Goal: Information Seeking & Learning: Understand process/instructions

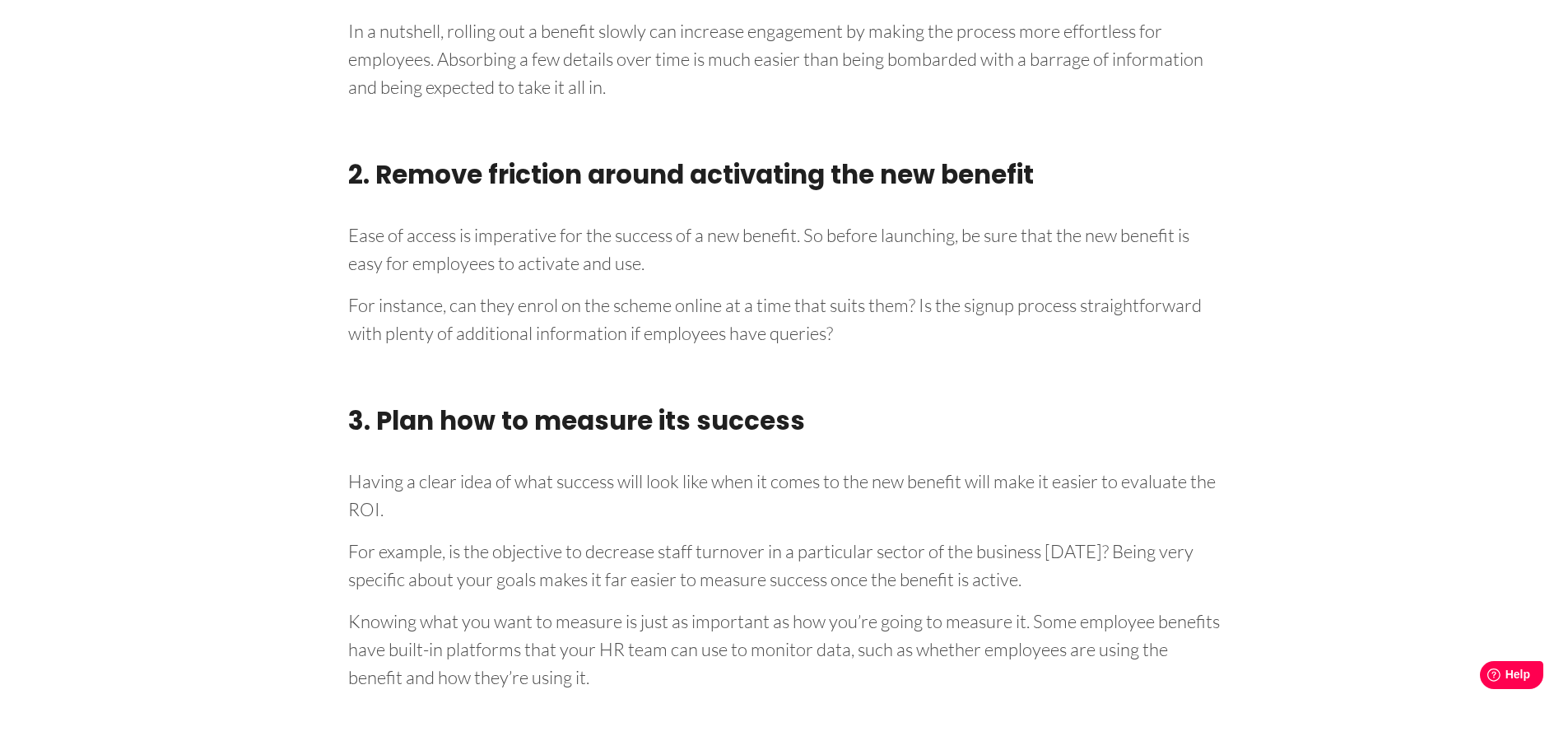
click at [759, 287] on p "For instance, can they enrol on the scheme online at a time that suits them? Is…" at bounding box center [784, 316] width 873 height 61
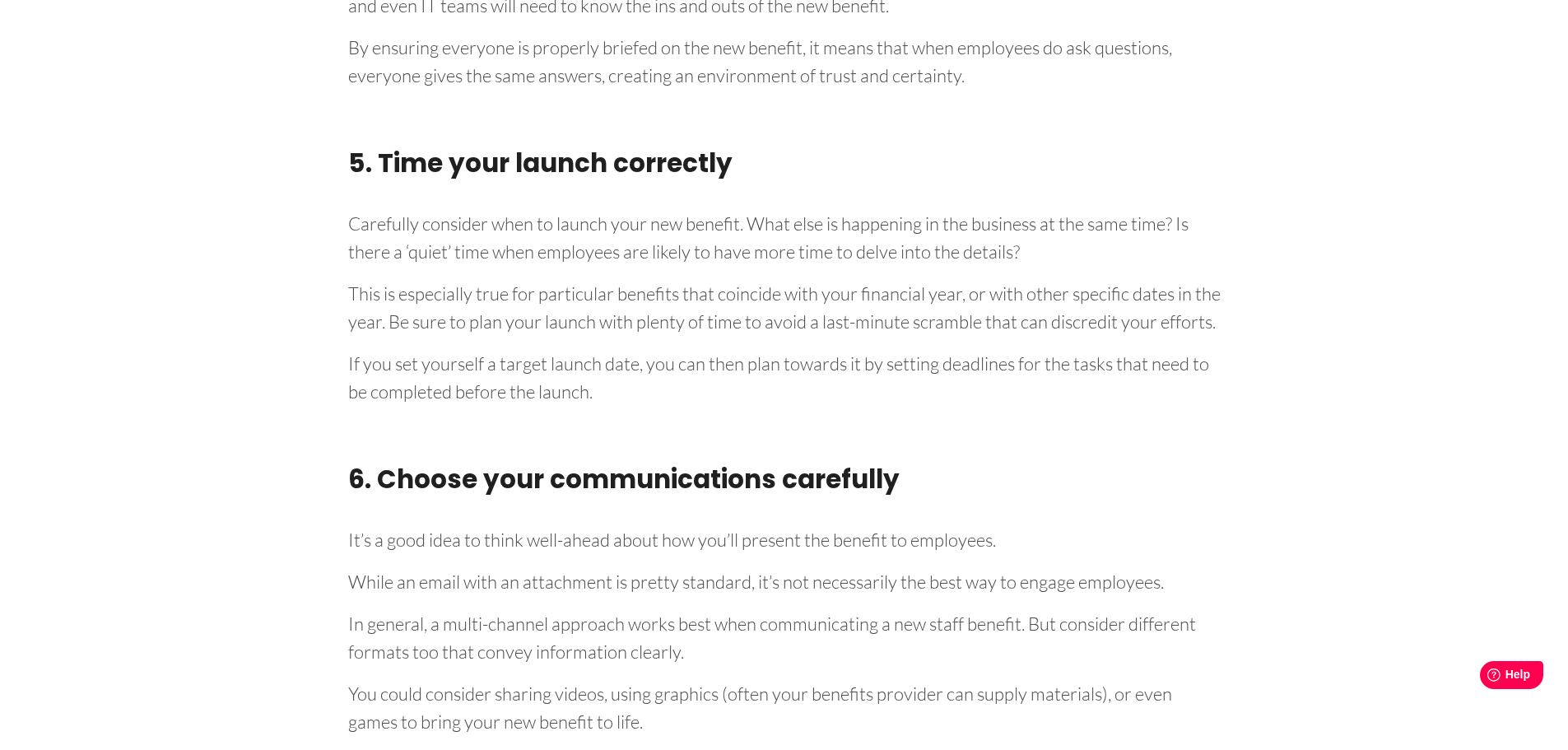
scroll to position [4063, 0]
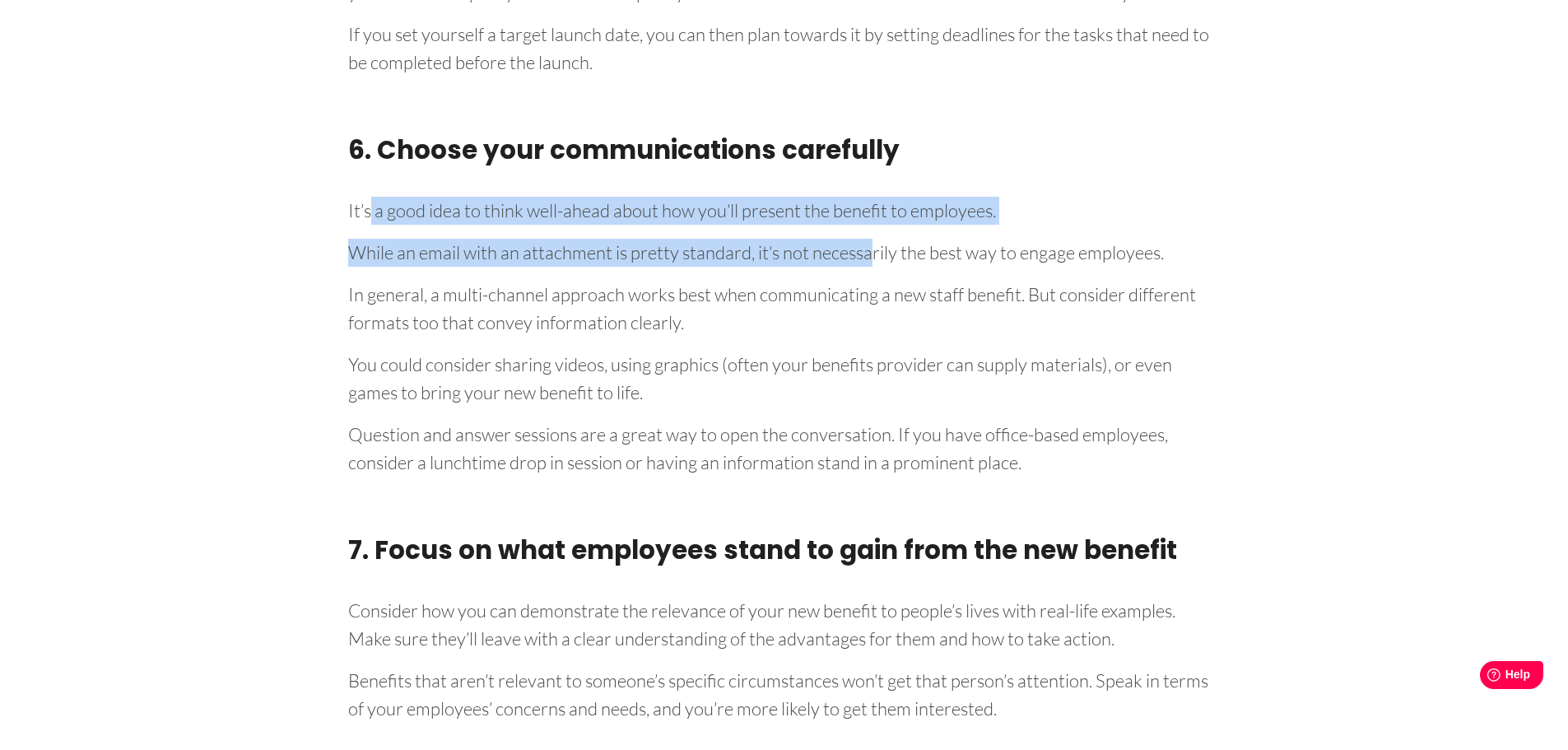
drag, startPoint x: 371, startPoint y: 235, endPoint x: 871, endPoint y: 280, distance: 502.0
click at [871, 280] on div "Knowing how to launch a new staff benefit can be daunting. Employee benefits ar…" at bounding box center [784, 756] width 897 height 8123
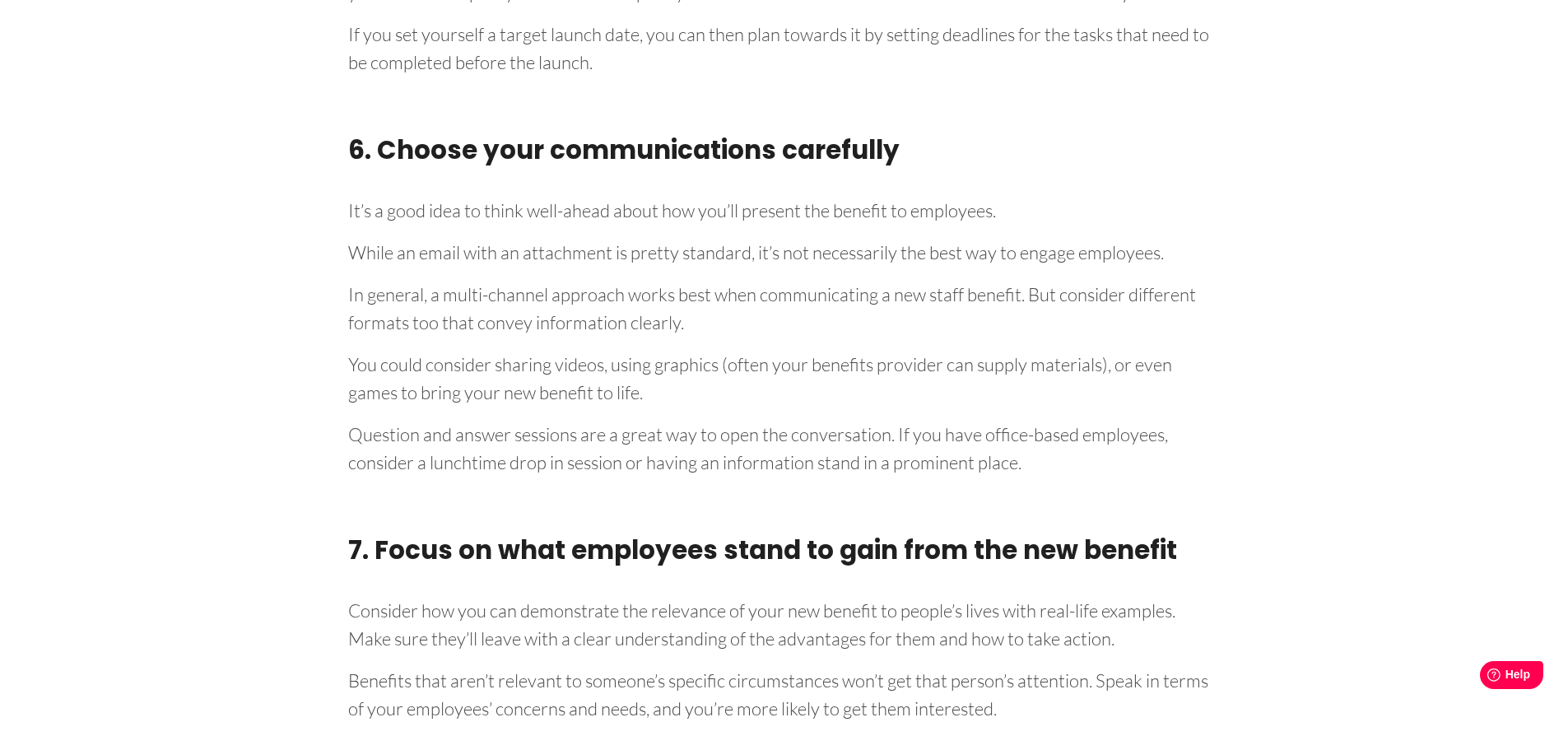
click at [798, 316] on p "In general, a multi-channel approach works best when communicating a new staff …" at bounding box center [784, 305] width 873 height 61
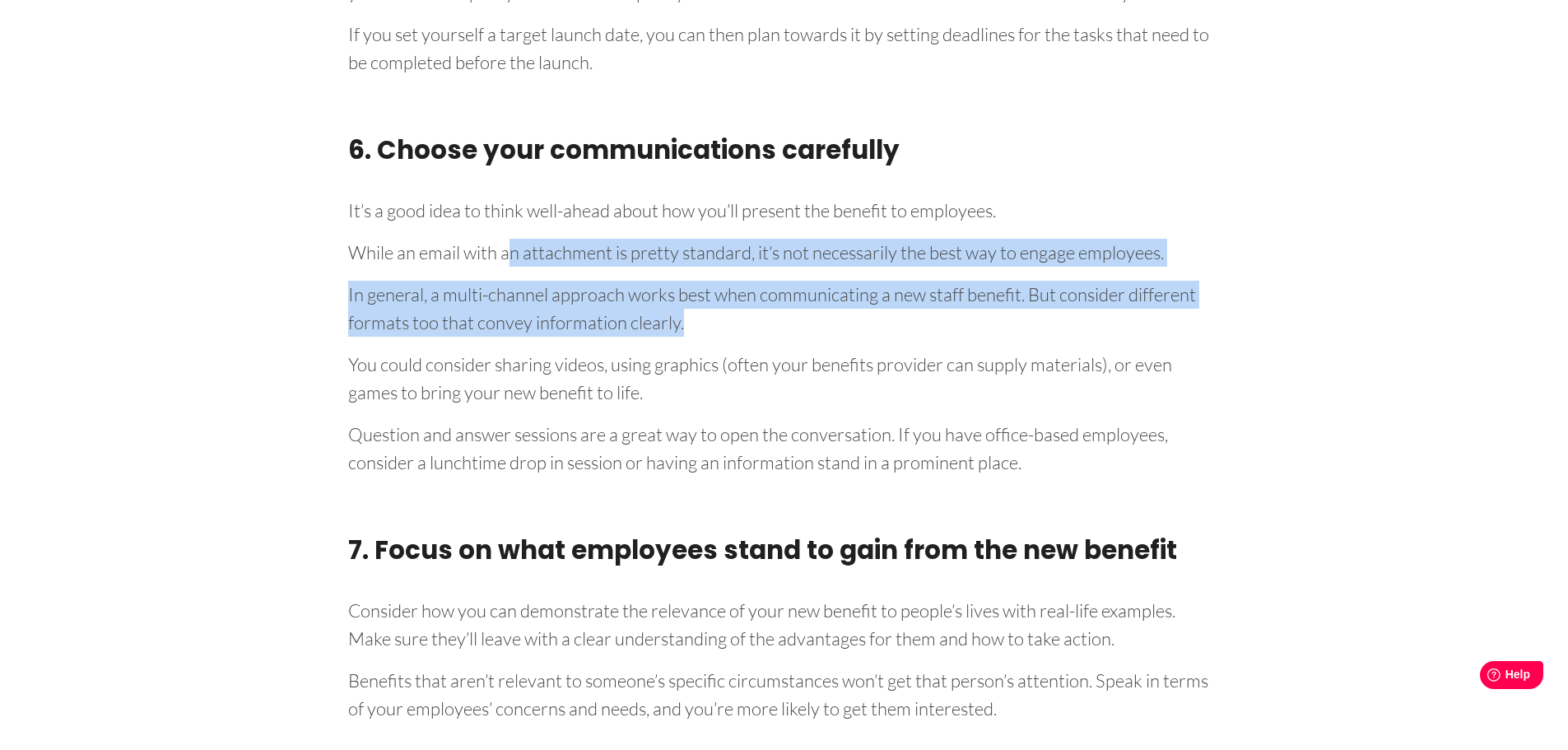
drag, startPoint x: 509, startPoint y: 279, endPoint x: 777, endPoint y: 351, distance: 277.5
click at [778, 351] on div "Knowing how to launch a new staff benefit can be daunting. Employee benefits ar…" at bounding box center [784, 756] width 897 height 8123
click at [741, 337] on p "In general, a multi-channel approach works best when communicating a new staff …" at bounding box center [784, 305] width 873 height 61
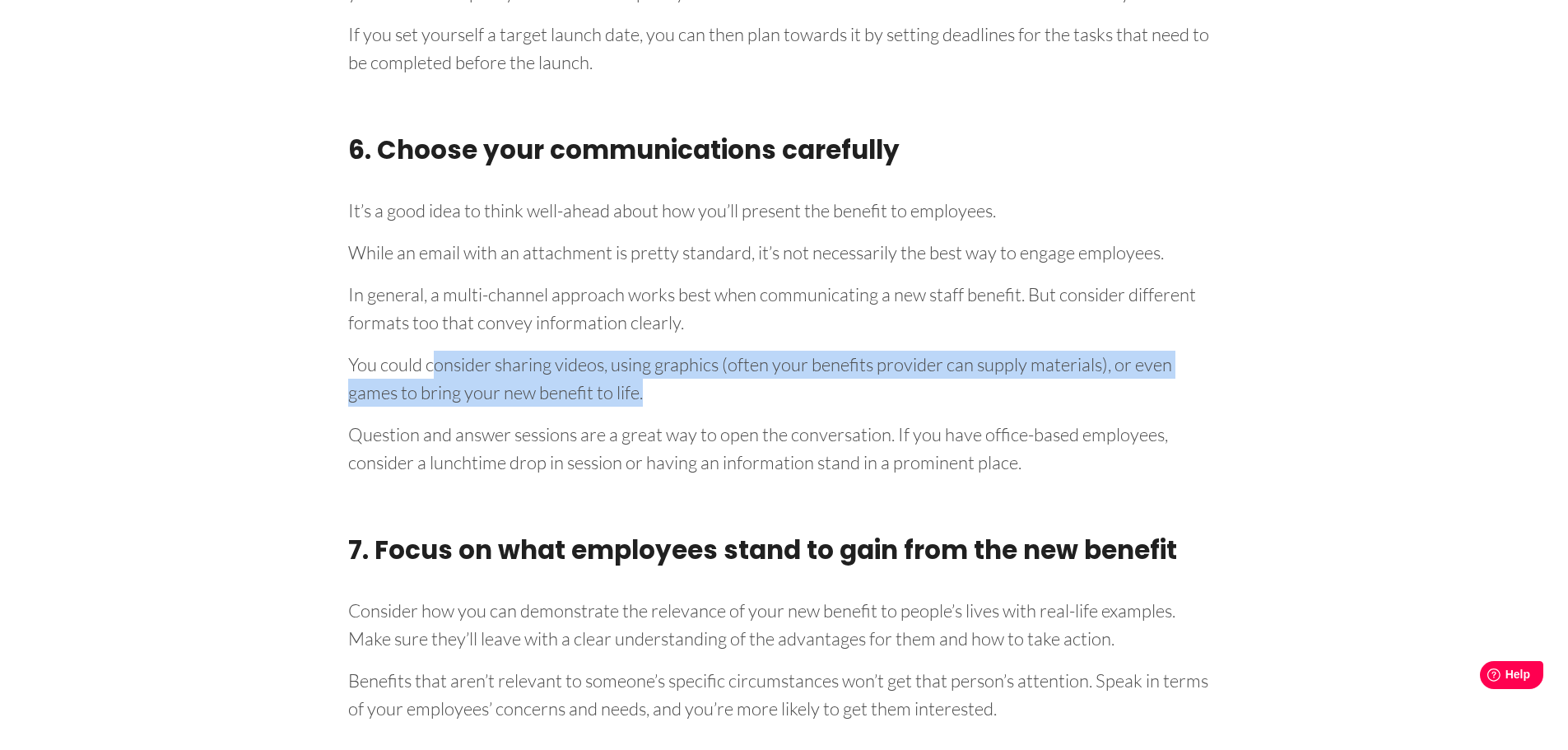
drag, startPoint x: 440, startPoint y: 398, endPoint x: 680, endPoint y: 429, distance: 242.0
click at [680, 407] on p "You could consider sharing videos, using graphics (often your benefits provider…" at bounding box center [784, 375] width 873 height 61
drag, startPoint x: 397, startPoint y: 461, endPoint x: 1076, endPoint y: 483, distance: 679.4
click at [1076, 476] on p "Question and answer sessions are a great way to open the conversation. If you h…" at bounding box center [784, 445] width 873 height 61
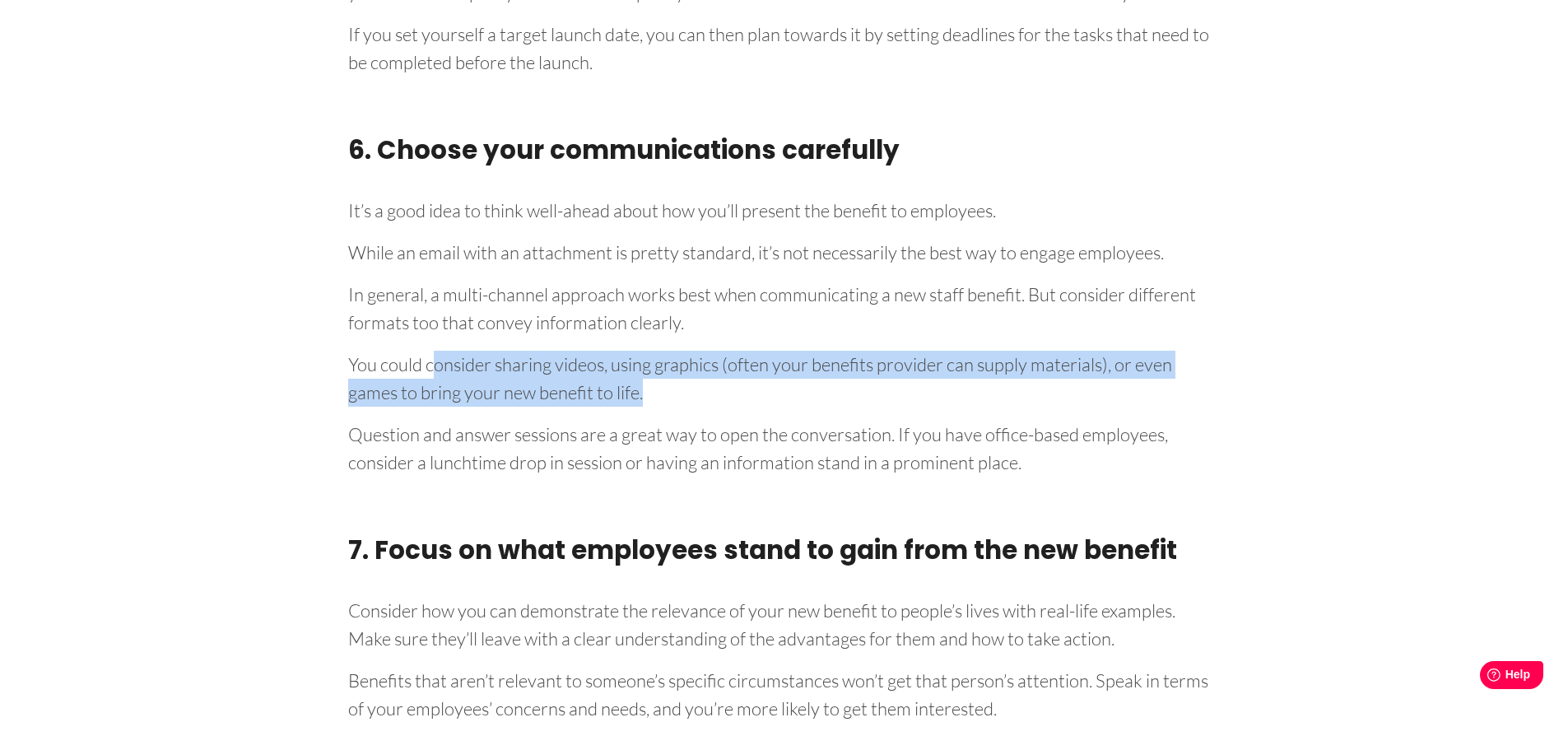
click at [1076, 476] on p "Question and answer sessions are a great way to open the conversation. If you h…" at bounding box center [784, 445] width 873 height 61
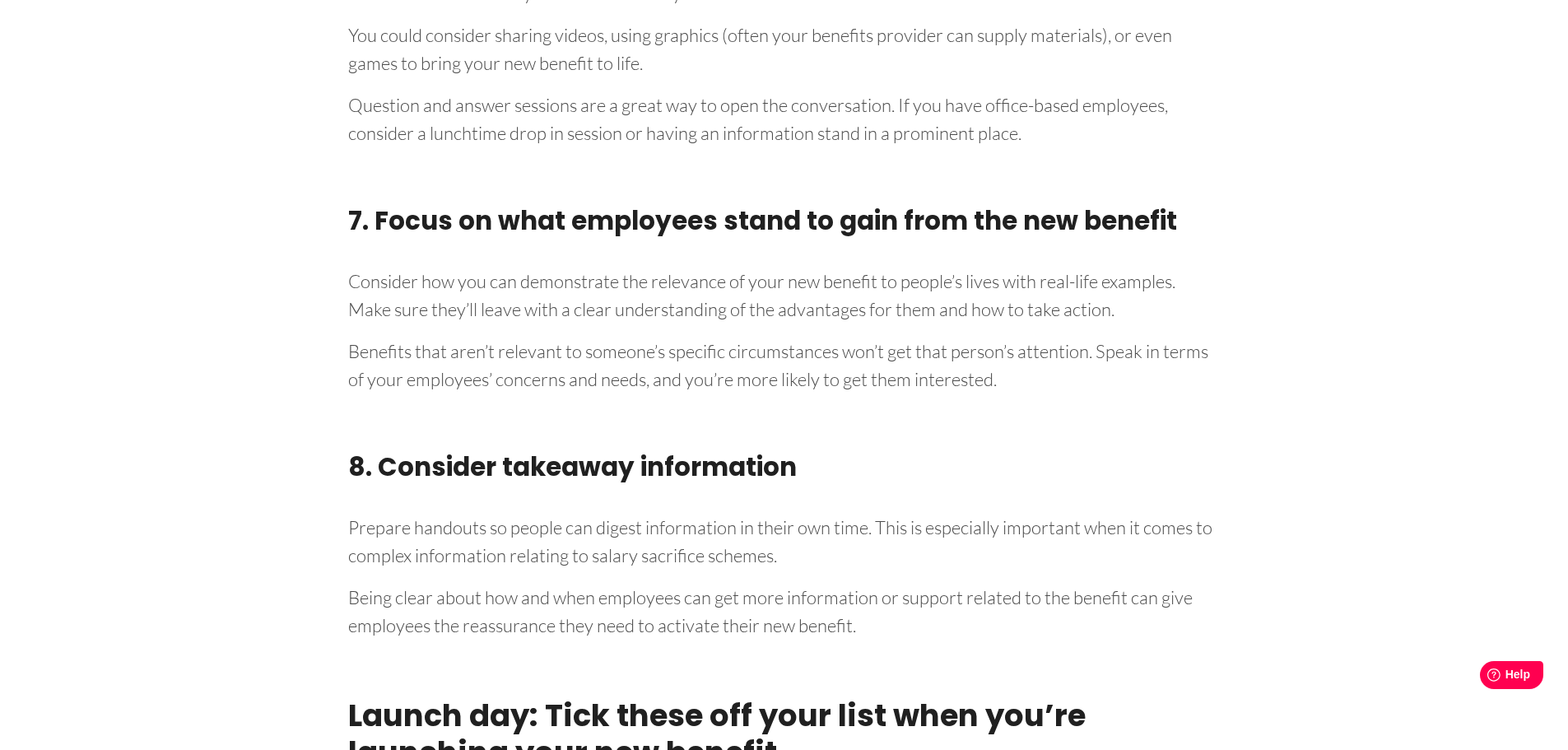
scroll to position [4722, 0]
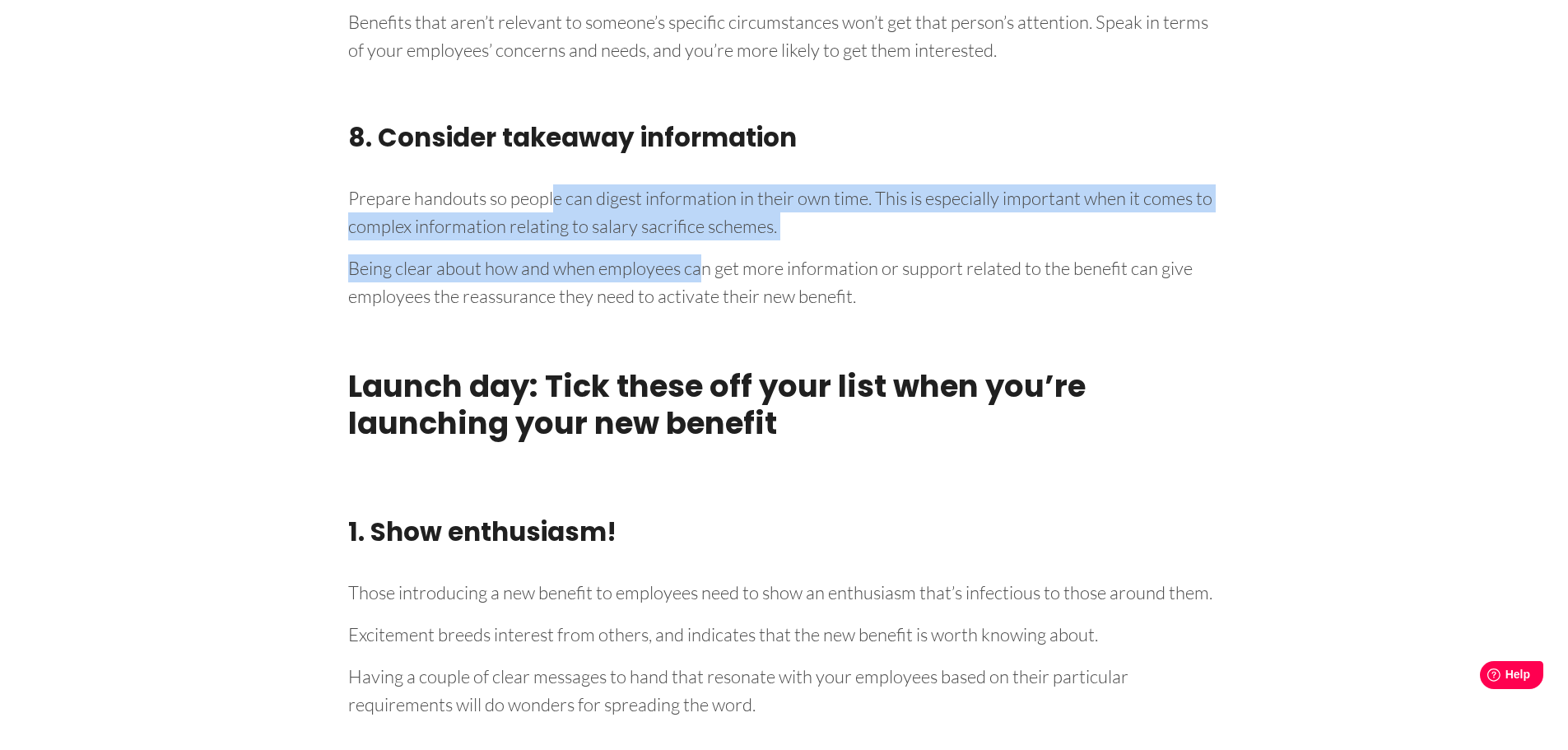
drag, startPoint x: 551, startPoint y: 236, endPoint x: 703, endPoint y: 325, distance: 176.1
click at [703, 309] on div "Knowing how to launch a new staff benefit can be daunting. Employee benefits ar…" at bounding box center [784, 97] width 897 height 8123
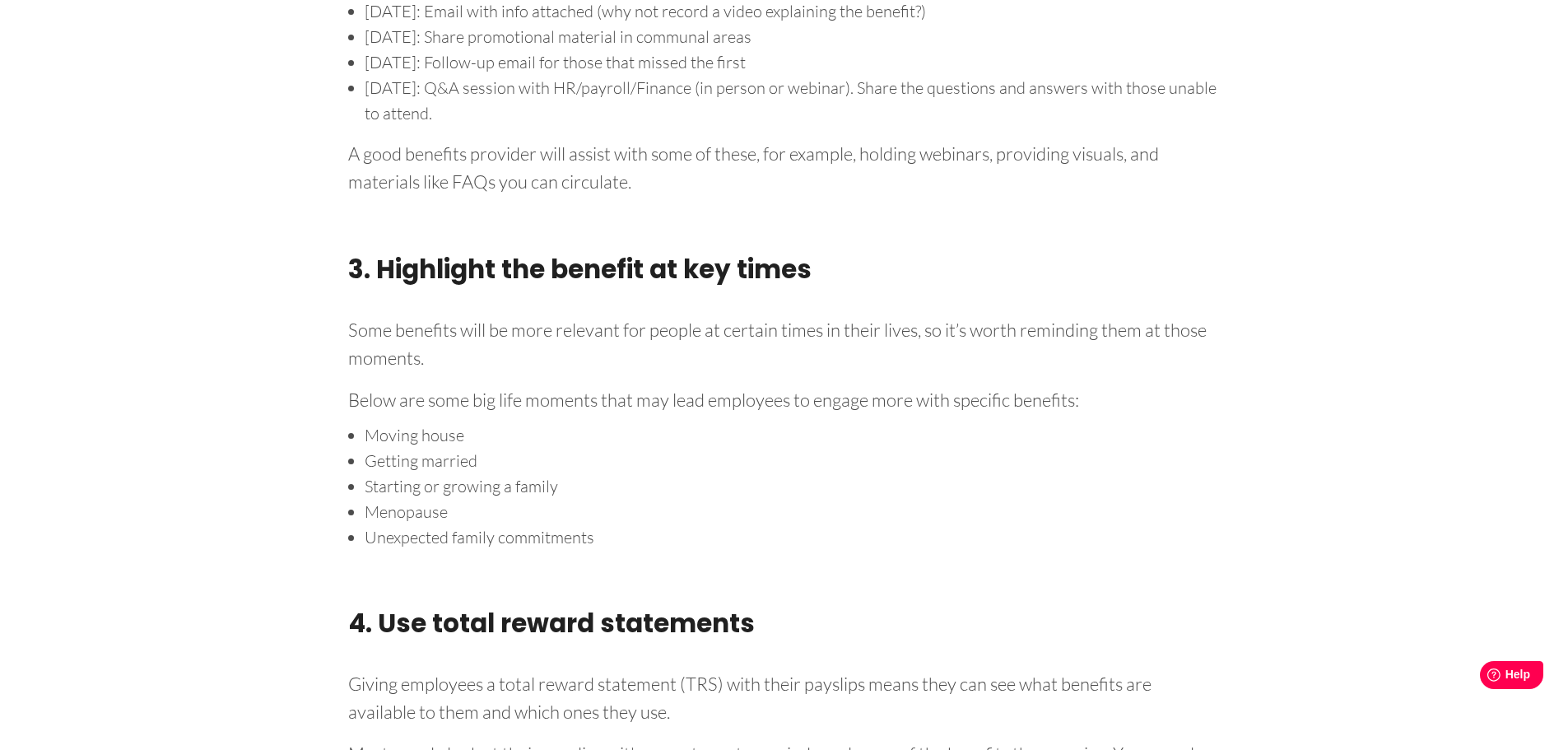
scroll to position [6039, 0]
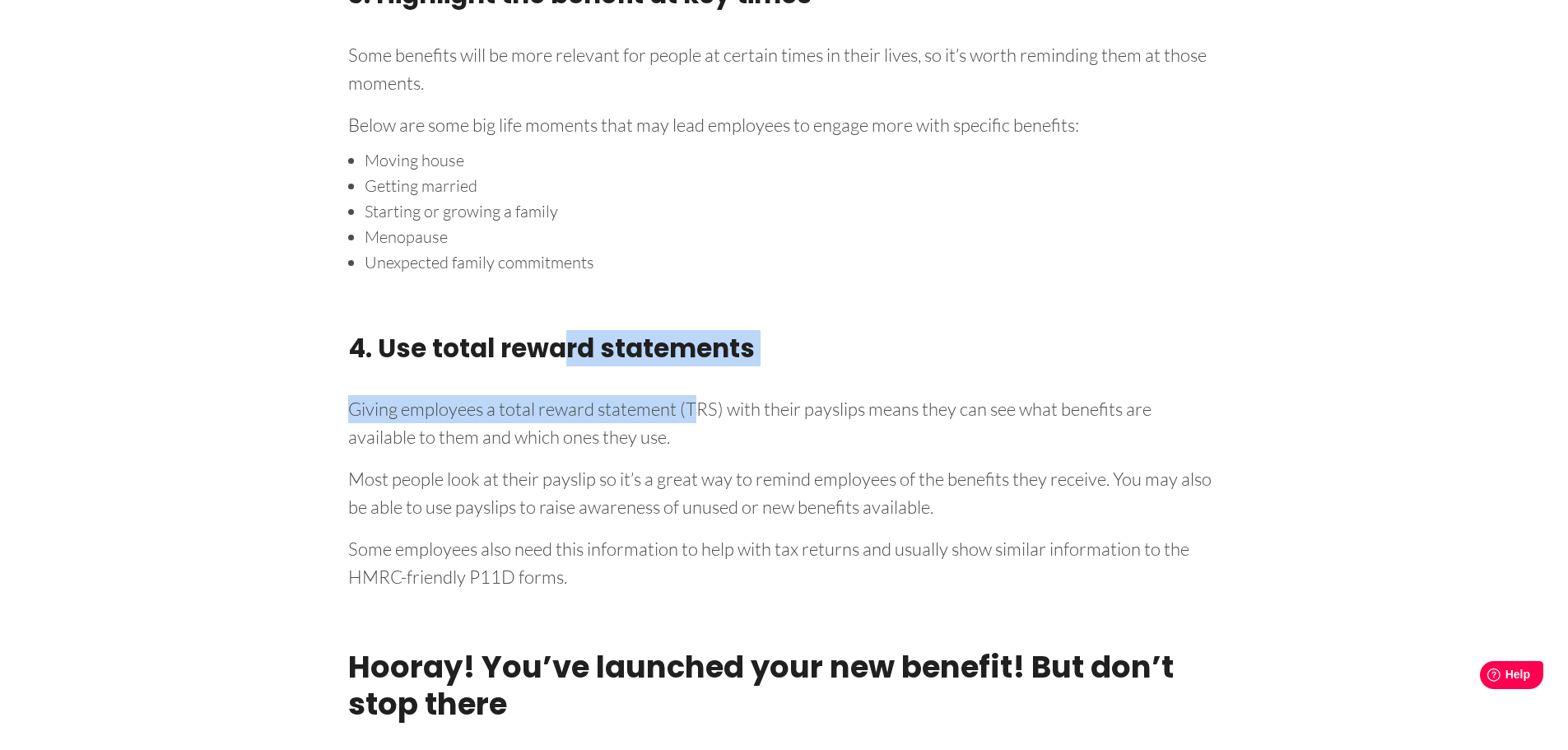
drag, startPoint x: 564, startPoint y: 377, endPoint x: 712, endPoint y: 429, distance: 156.9
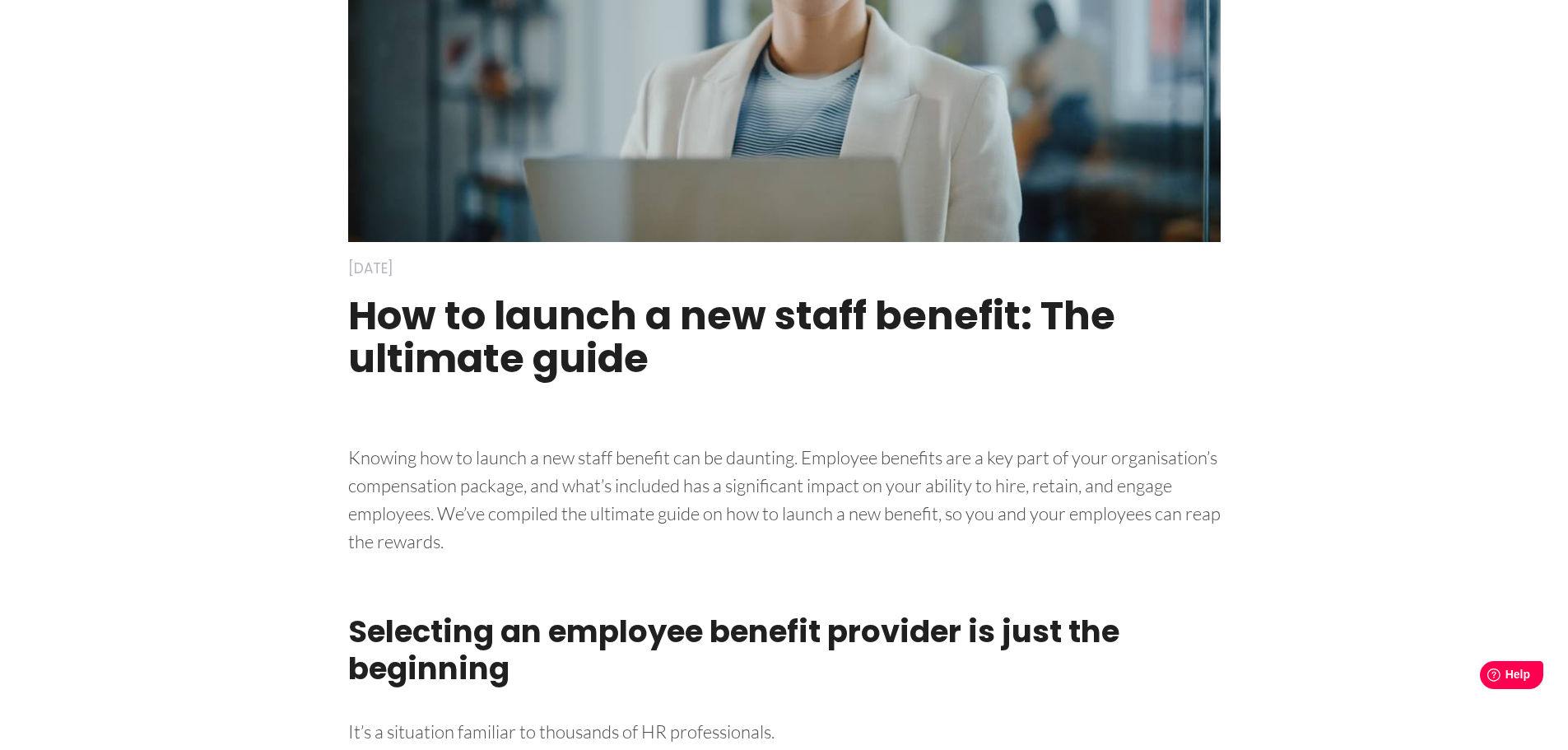
scroll to position [576, 0]
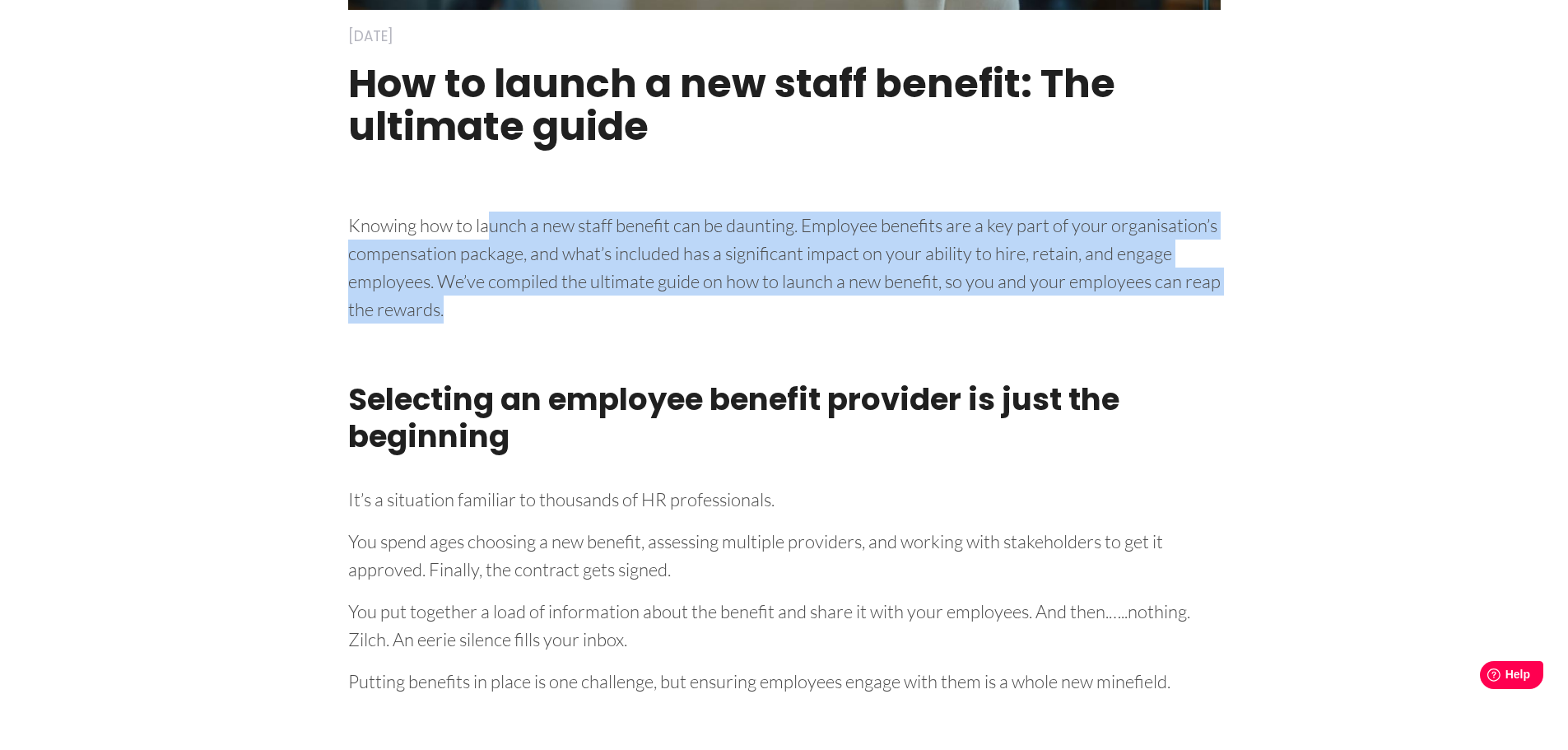
drag, startPoint x: 492, startPoint y: 224, endPoint x: 697, endPoint y: 310, distance: 222.3
click at [697, 310] on p "Knowing how to launch a new staff benefit can be daunting. Employee benefits ar…" at bounding box center [784, 264] width 873 height 118
click at [697, 314] on p "Knowing how to launch a new staff benefit can be daunting. Employee benefits ar…" at bounding box center [784, 264] width 873 height 118
click at [673, 302] on p "Knowing how to launch a new staff benefit can be daunting. Employee benefits ar…" at bounding box center [784, 264] width 873 height 118
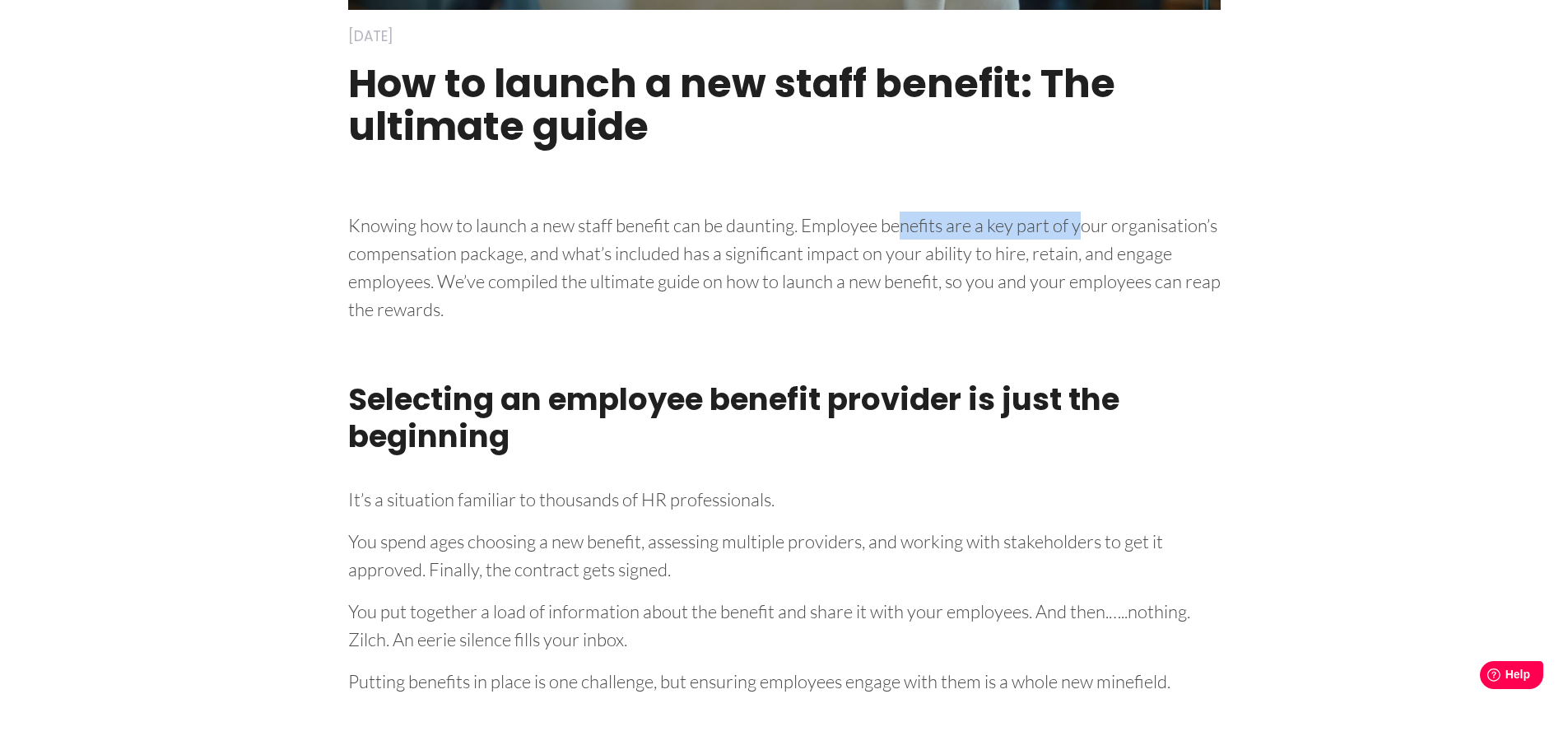
drag, startPoint x: 900, startPoint y: 224, endPoint x: 1082, endPoint y: 232, distance: 182.2
click at [1082, 232] on p "Knowing how to launch a new staff benefit can be daunting. Employee benefits ar…" at bounding box center [784, 264] width 873 height 118
click at [1077, 272] on p "Knowing how to launch a new staff benefit can be daunting. Employee benefits ar…" at bounding box center [784, 264] width 873 height 118
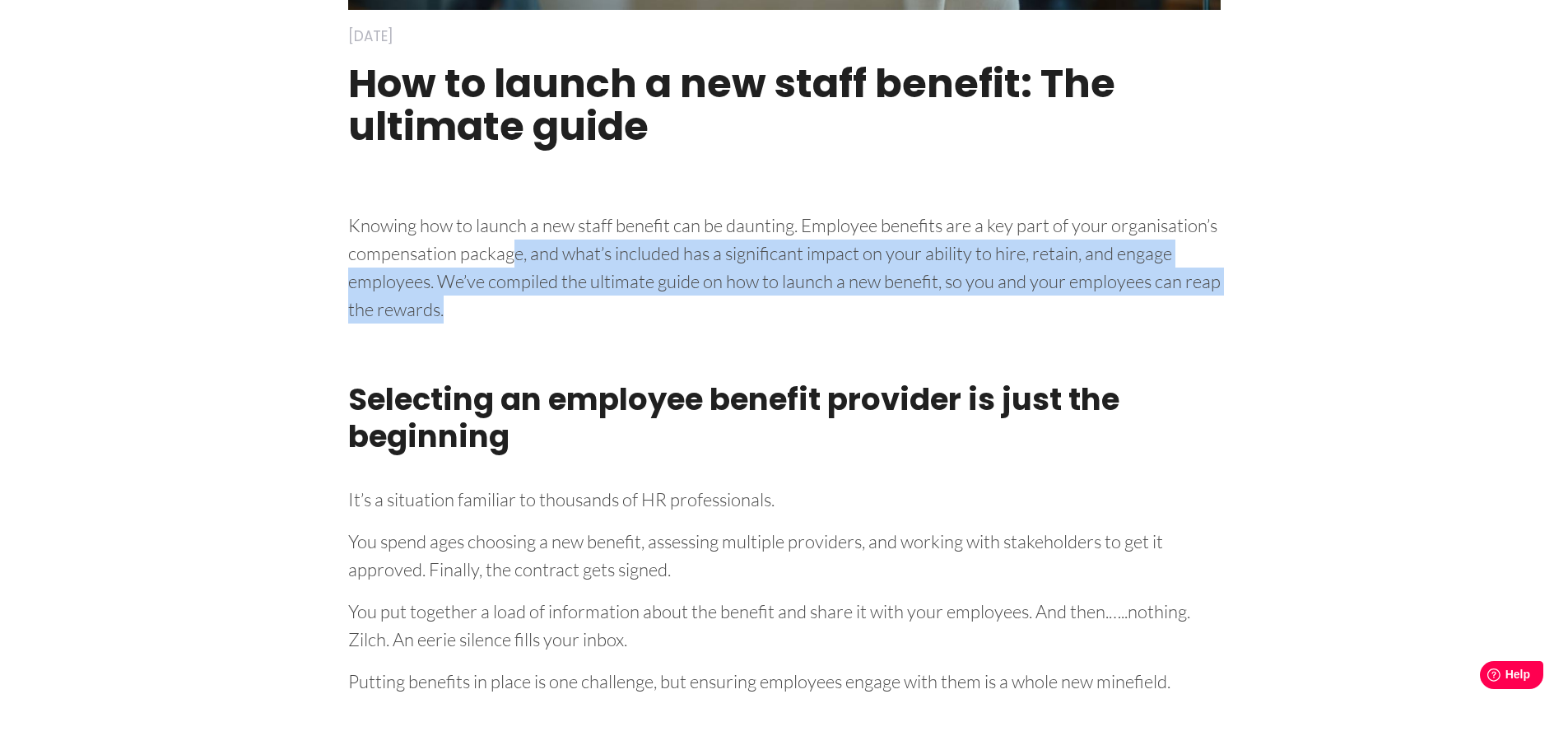
drag, startPoint x: 509, startPoint y: 257, endPoint x: 713, endPoint y: 297, distance: 207.9
click at [713, 297] on p "Knowing how to launch a new staff benefit can be daunting. Employee benefits ar…" at bounding box center [784, 264] width 873 height 118
click at [709, 300] on p "Knowing how to launch a new staff benefit can be daunting. Employee benefits ar…" at bounding box center [784, 264] width 873 height 118
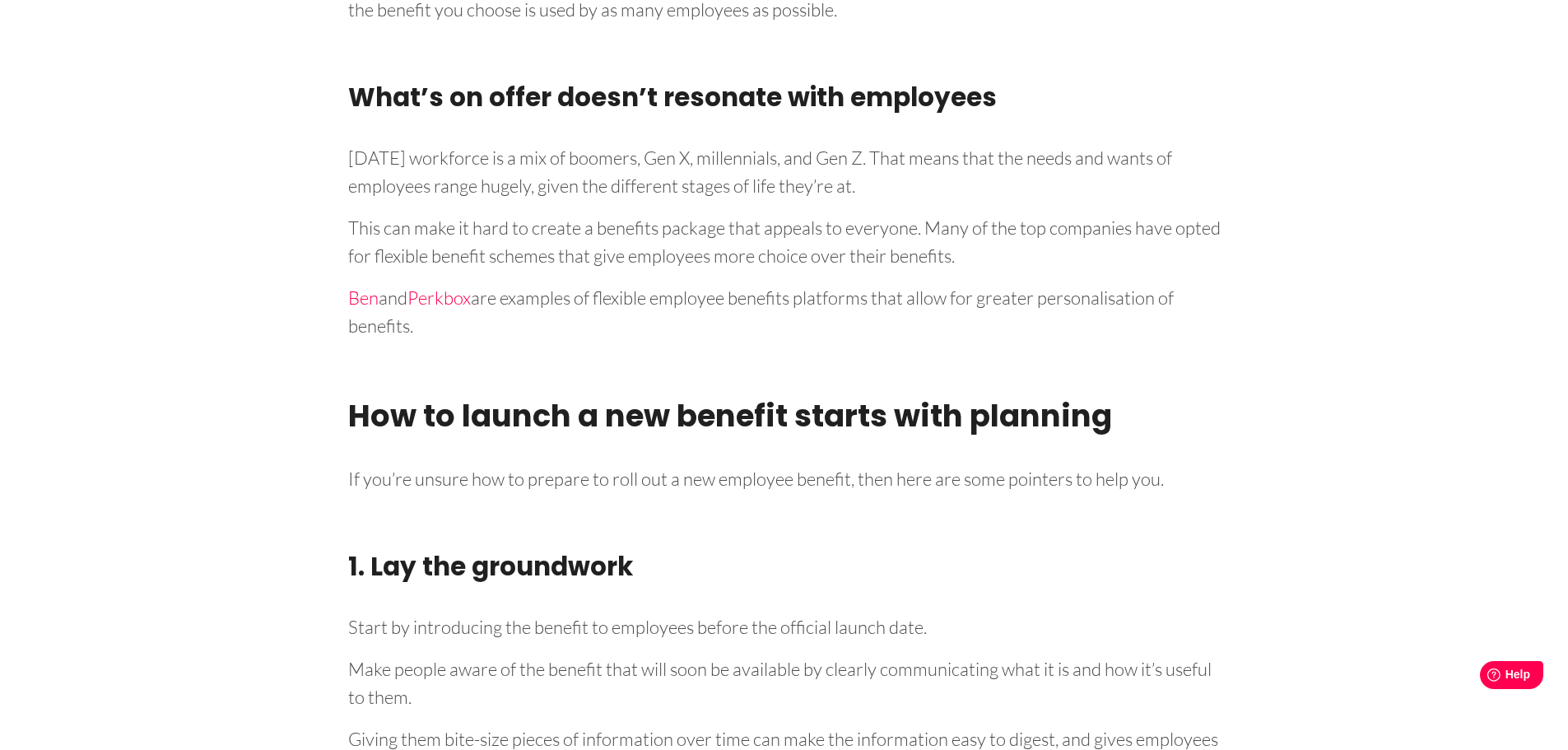
scroll to position [1975, 0]
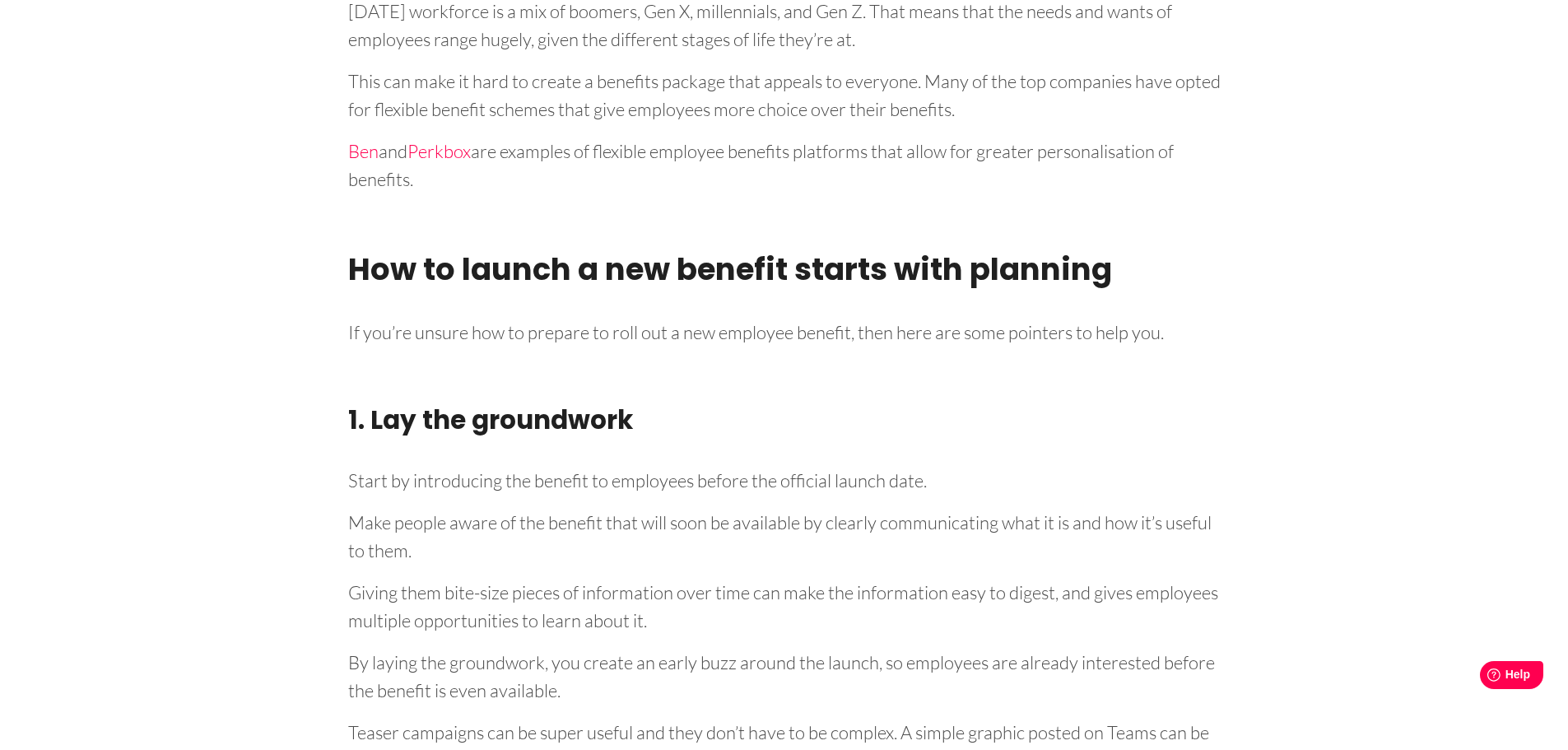
click at [581, 316] on p "If you’re unsure how to prepare to roll out a new employee benefit, then here a…" at bounding box center [784, 330] width 873 height 34
drag, startPoint x: 564, startPoint y: 327, endPoint x: 880, endPoint y: 349, distance: 316.8
click at [878, 337] on p "If you’re unsure how to prepare to roll out a new employee benefit, then here a…" at bounding box center [784, 330] width 873 height 34
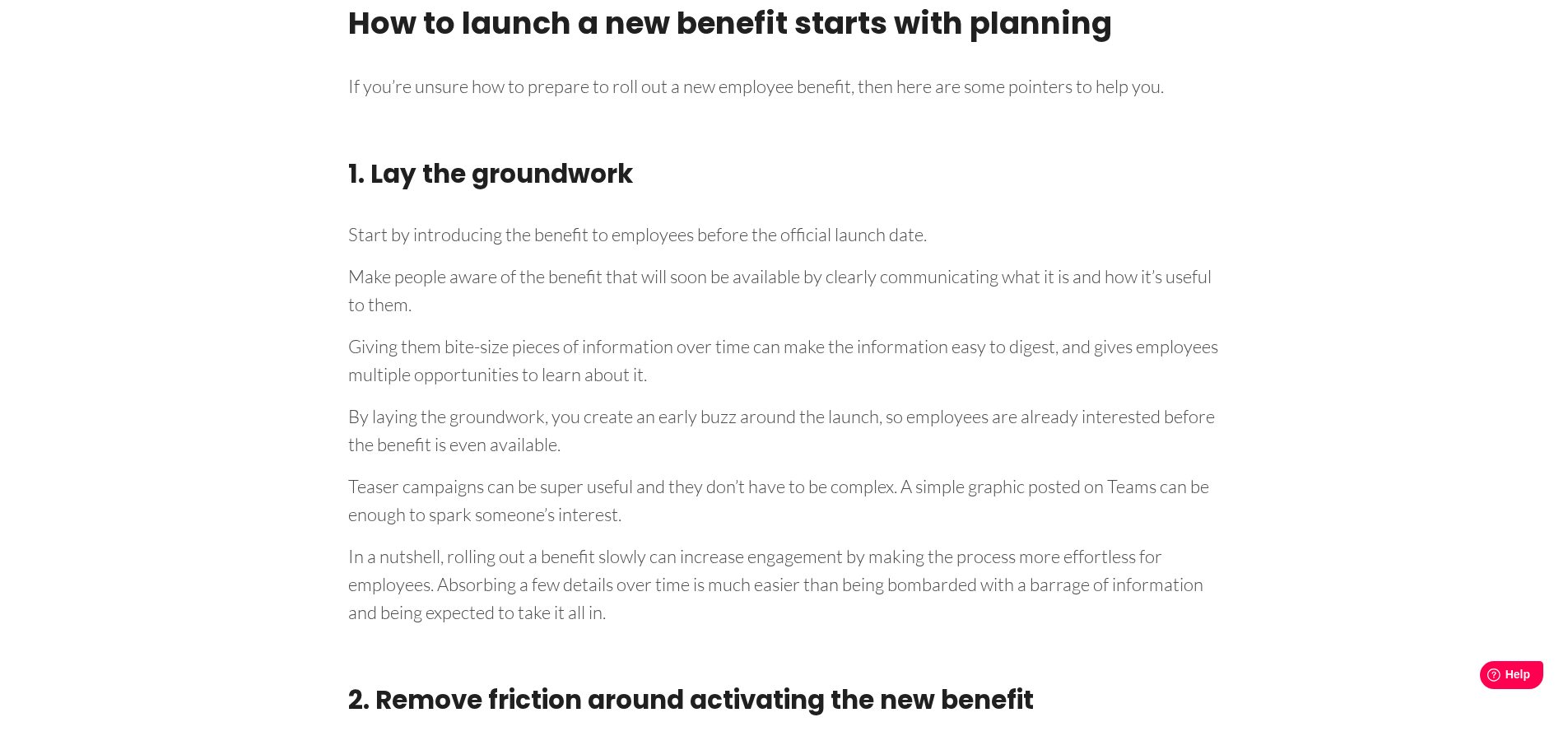
scroll to position [2222, 0]
click at [559, 339] on p "Giving them bite-size pieces of information over time can make the information …" at bounding box center [784, 356] width 873 height 61
click at [641, 295] on p "Make people aware of the benefit that will soon be available by clearly communi…" at bounding box center [784, 286] width 873 height 61
drag, startPoint x: 485, startPoint y: 289, endPoint x: 475, endPoint y: 293, distance: 10.8
click at [483, 289] on p "Make people aware of the benefit that will soon be available by clearly communi…" at bounding box center [784, 286] width 873 height 61
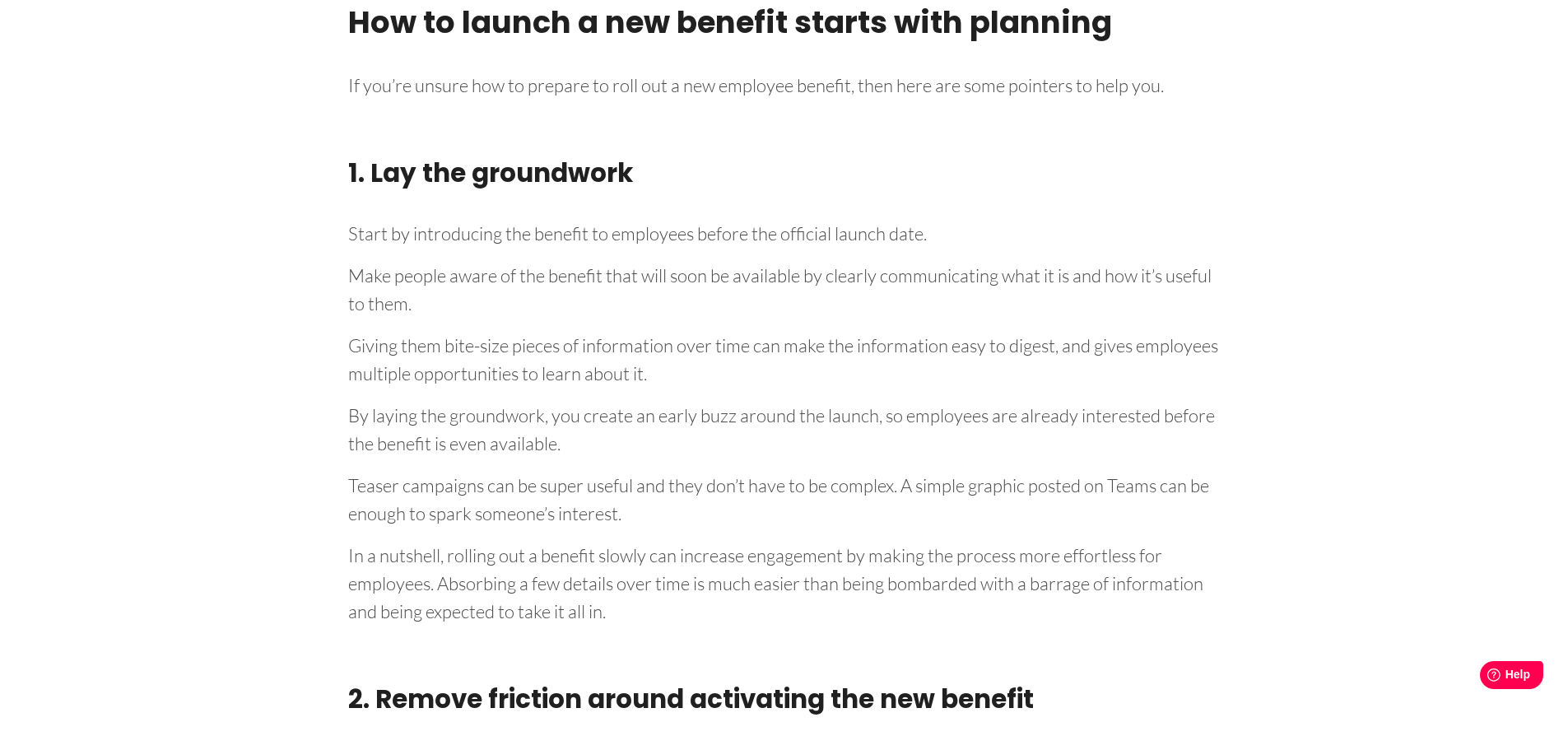
drag, startPoint x: 432, startPoint y: 304, endPoint x: 349, endPoint y: 282, distance: 85.9
click at [349, 282] on p "Make people aware of the benefit that will soon be available by clearly communi…" at bounding box center [784, 286] width 873 height 61
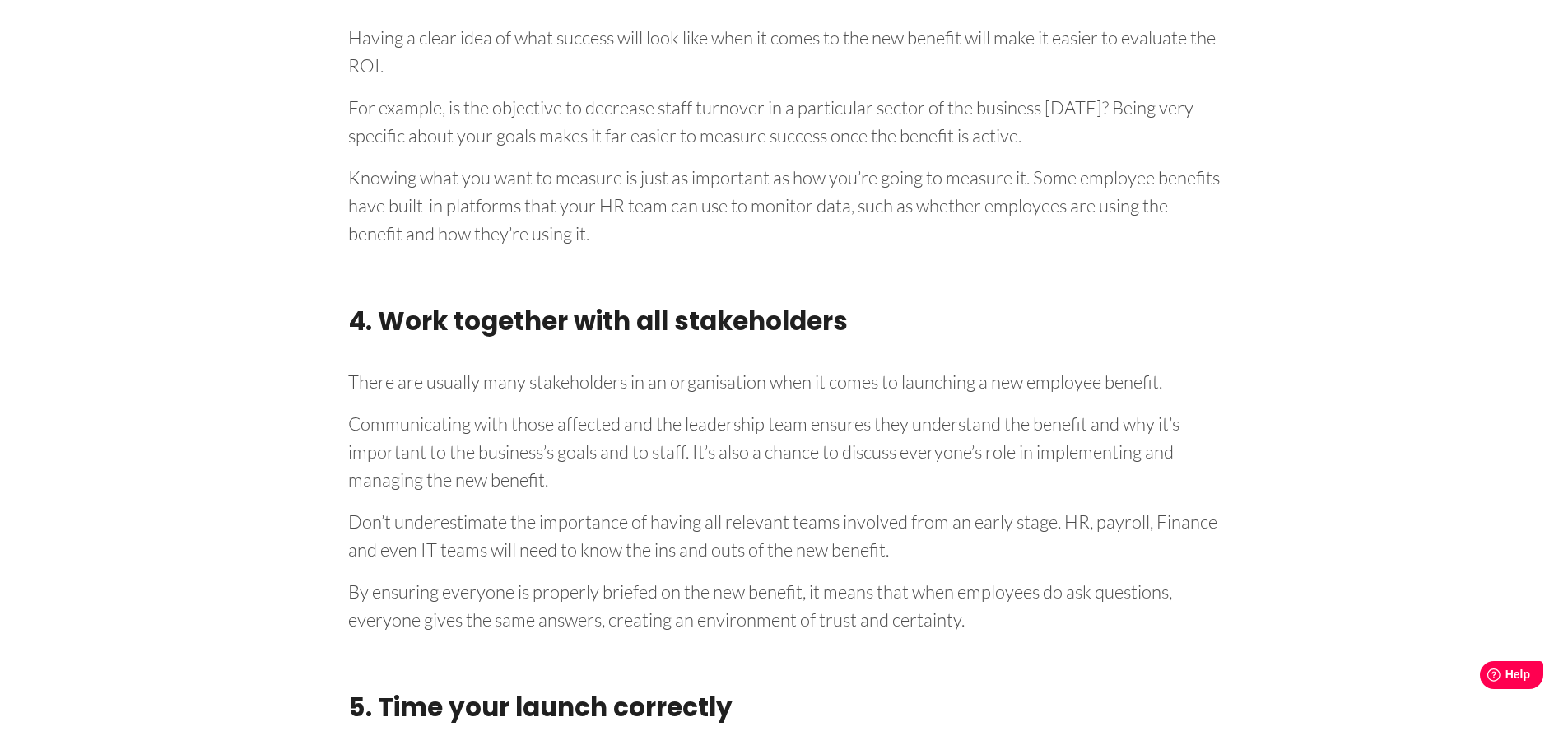
scroll to position [3457, 0]
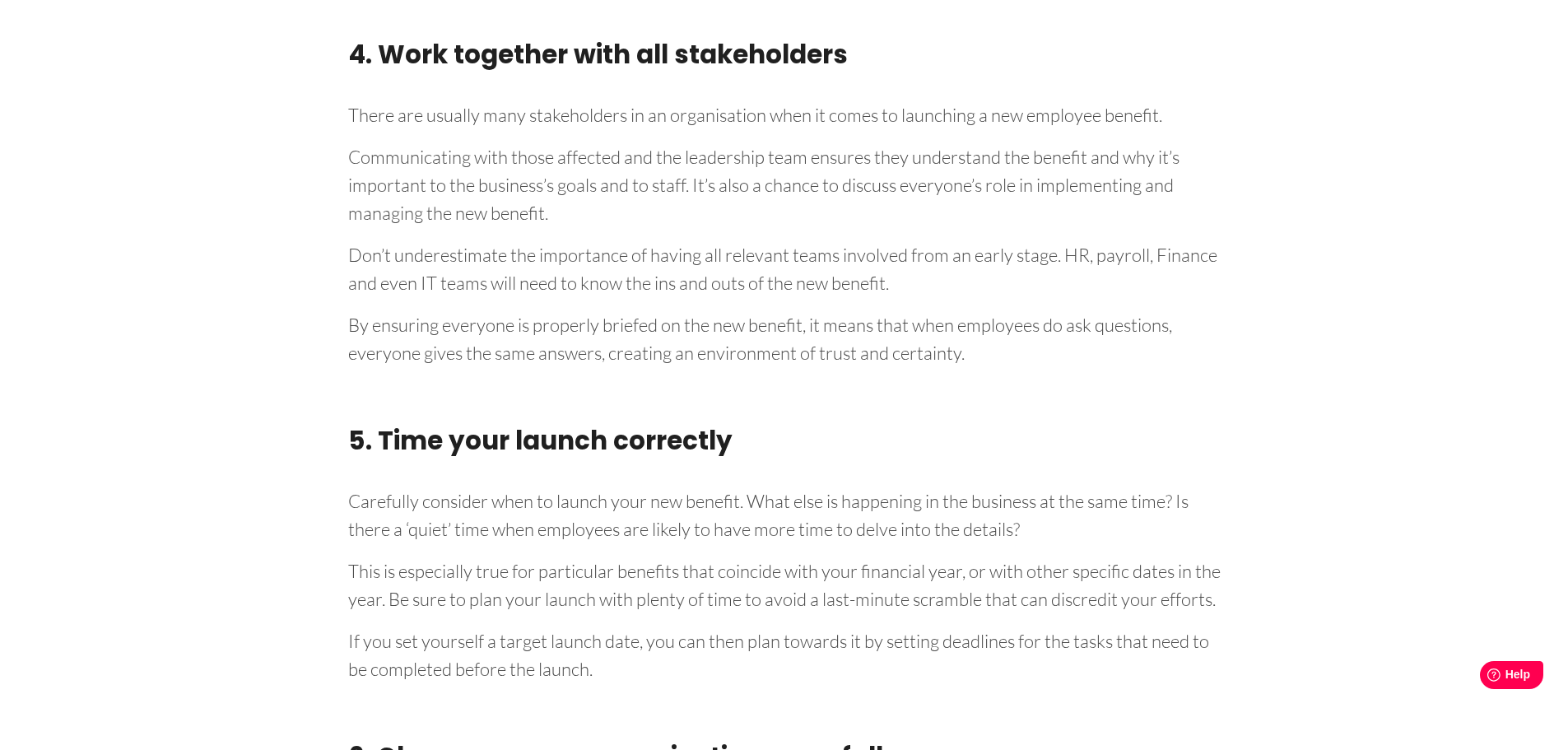
click at [910, 275] on p "Don’t underestimate the importance of having all relevant teams involved from a…" at bounding box center [784, 265] width 873 height 61
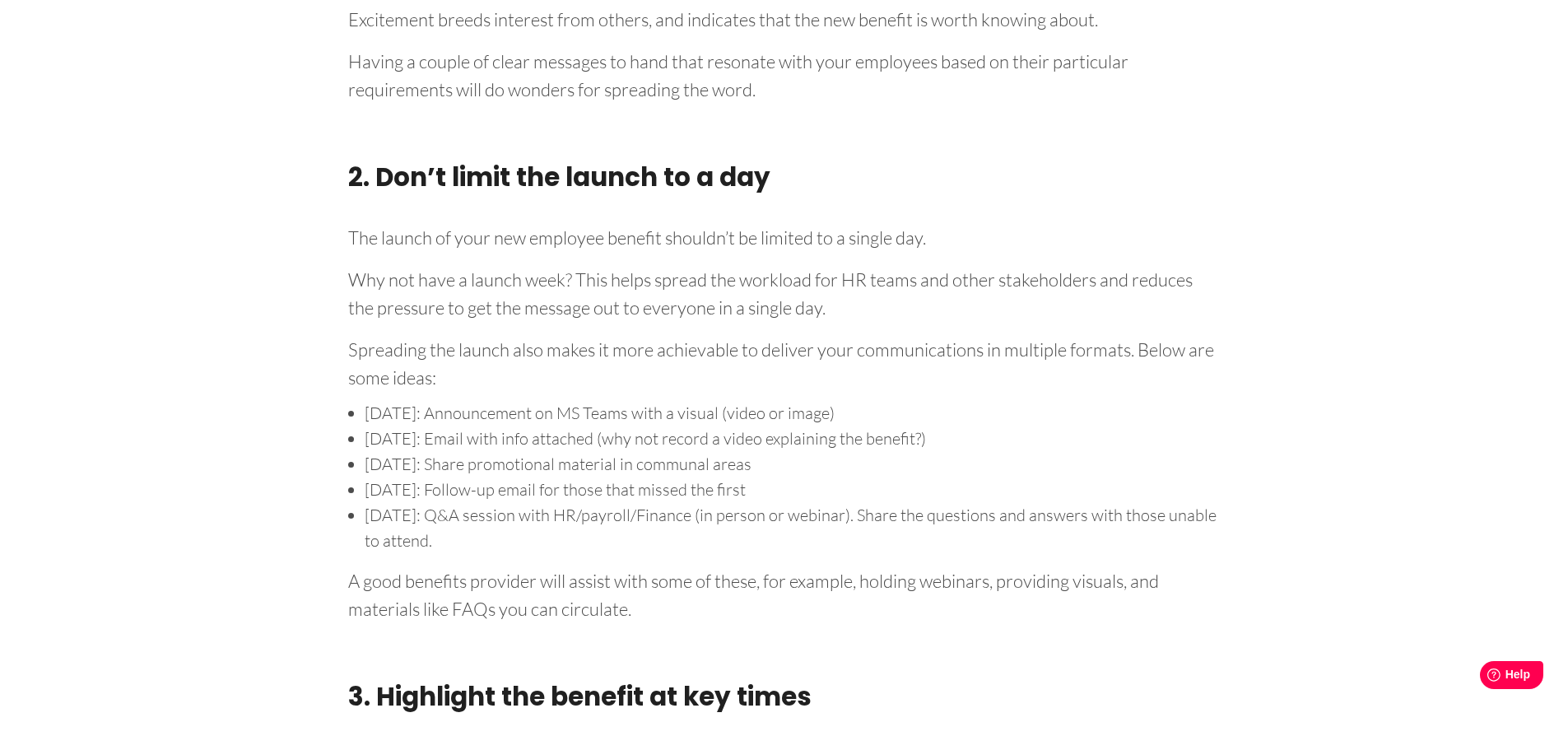
scroll to position [5425, 0]
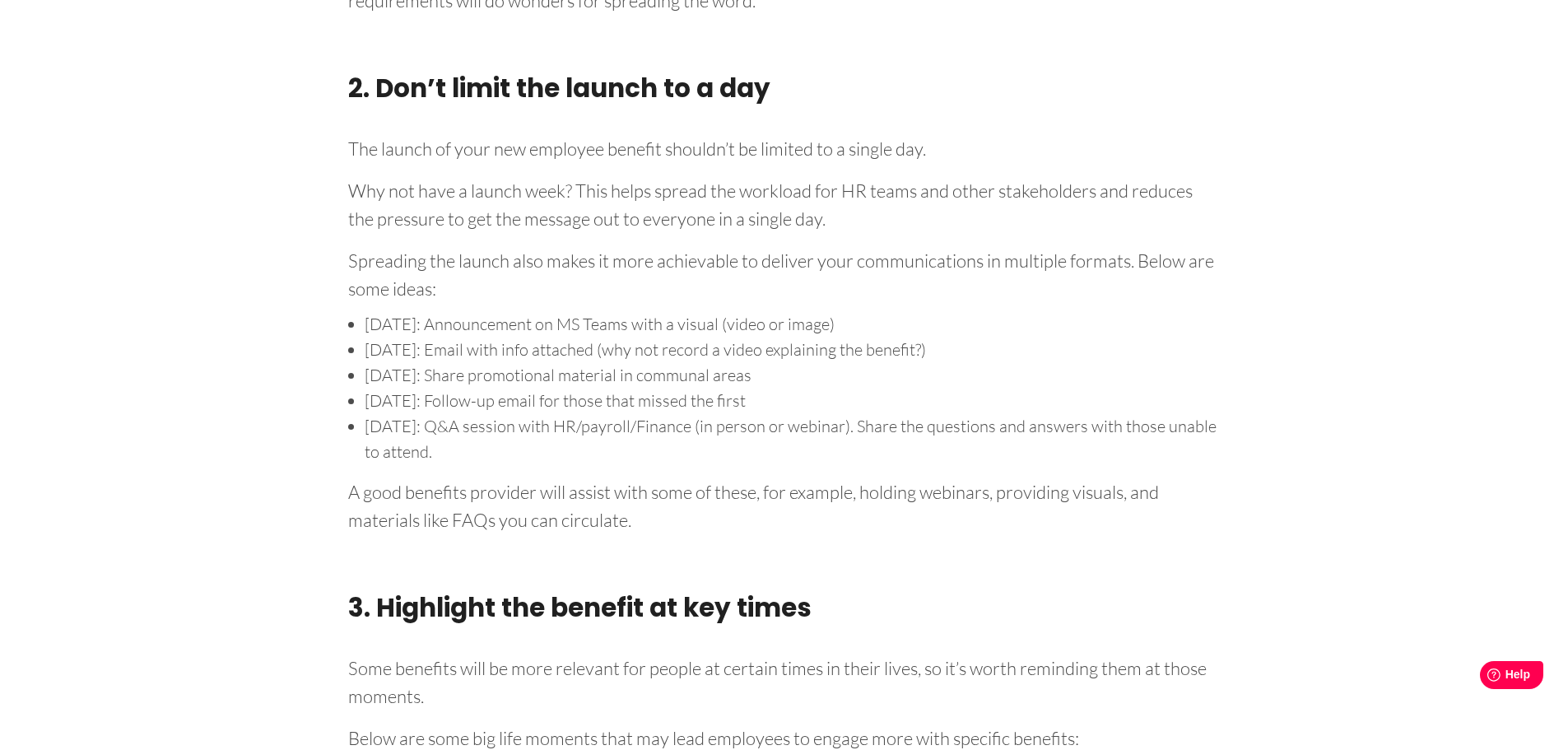
drag, startPoint x: 384, startPoint y: 459, endPoint x: 493, endPoint y: 478, distance: 110.6
click at [493, 464] on li "[DATE]: Q&A session with HR/payroll/Finance (in person or webinar). Share the q…" at bounding box center [792, 439] width 856 height 51
click at [499, 464] on li "[DATE]: Q&A session with HR/payroll/Finance (in person or webinar). Share the q…" at bounding box center [792, 439] width 856 height 51
drag, startPoint x: 532, startPoint y: 453, endPoint x: 671, endPoint y: 475, distance: 140.7
click at [670, 464] on li "[DATE]: Q&A session with HR/payroll/Finance (in person or webinar). Share the q…" at bounding box center [792, 439] width 856 height 51
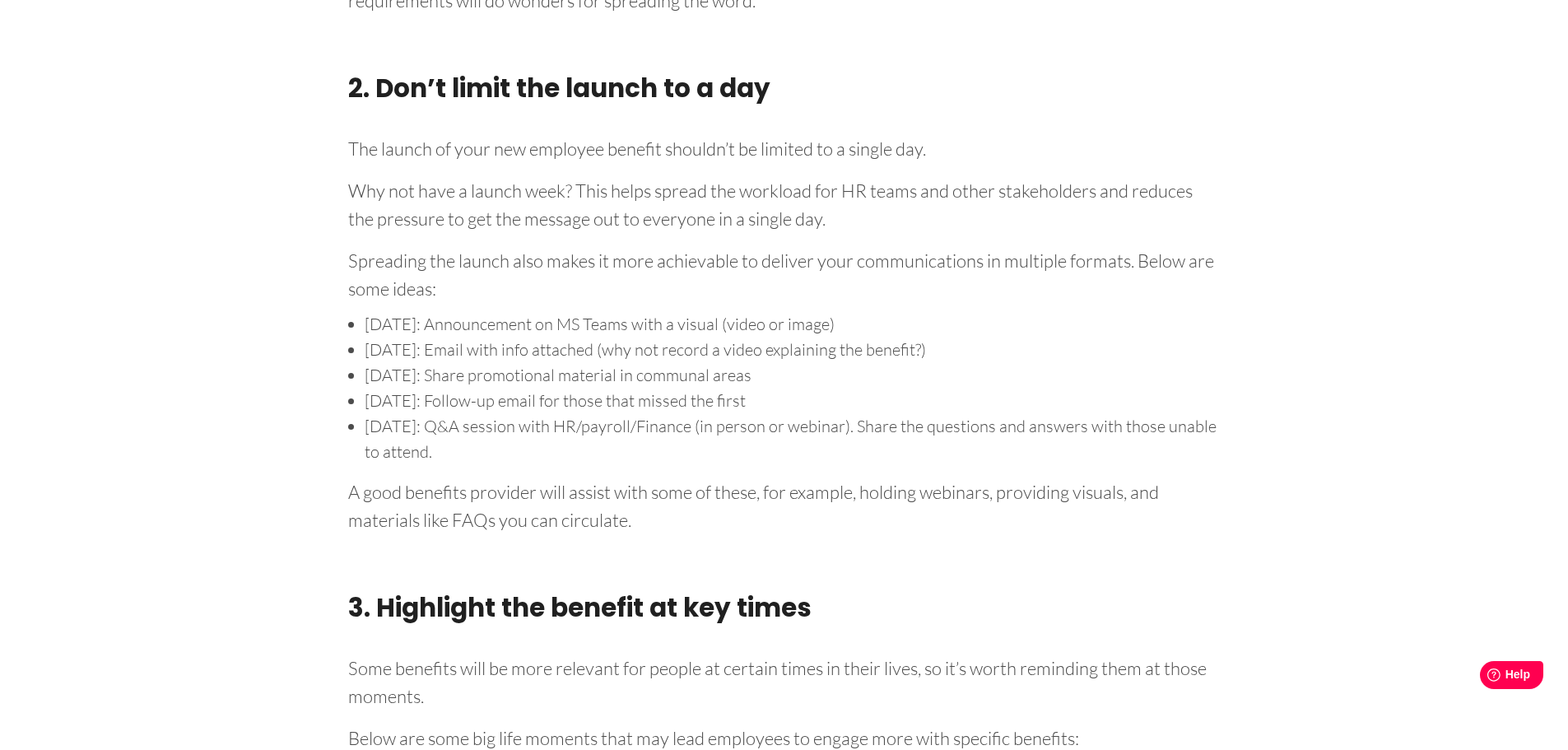
click at [674, 464] on li "[DATE]: Q&A session with HR/payroll/Finance (in person or webinar). Share the q…" at bounding box center [792, 439] width 856 height 51
drag, startPoint x: 861, startPoint y: 455, endPoint x: 914, endPoint y: 472, distance: 55.7
click at [914, 464] on li "[DATE]: Q&A session with HR/payroll/Finance (in person or webinar). Share the q…" at bounding box center [792, 439] width 856 height 51
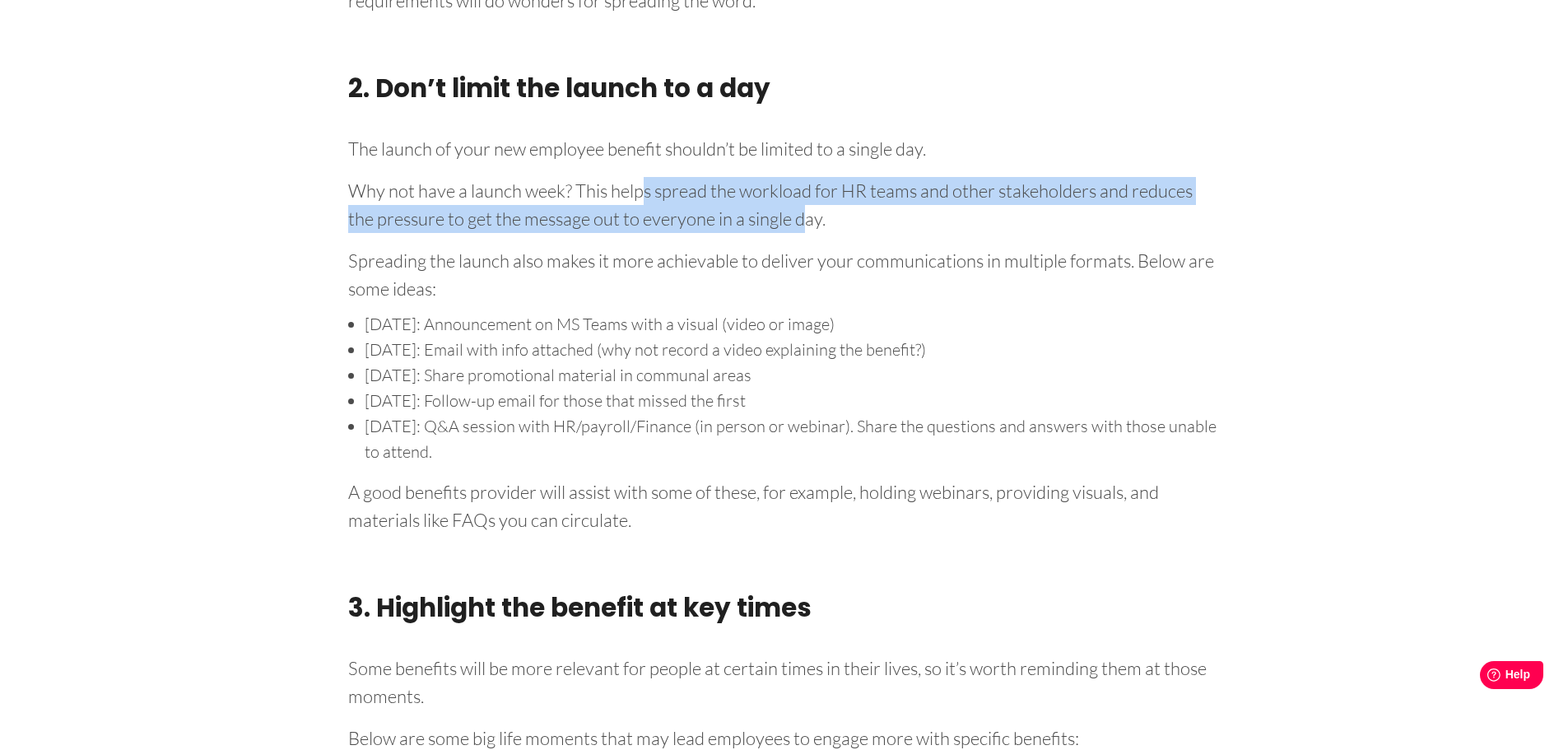
drag, startPoint x: 646, startPoint y: 222, endPoint x: 811, endPoint y: 250, distance: 167.4
click at [811, 233] on p "Why not have a launch week? This helps spread the workload for HR teams and oth…" at bounding box center [784, 201] width 873 height 61
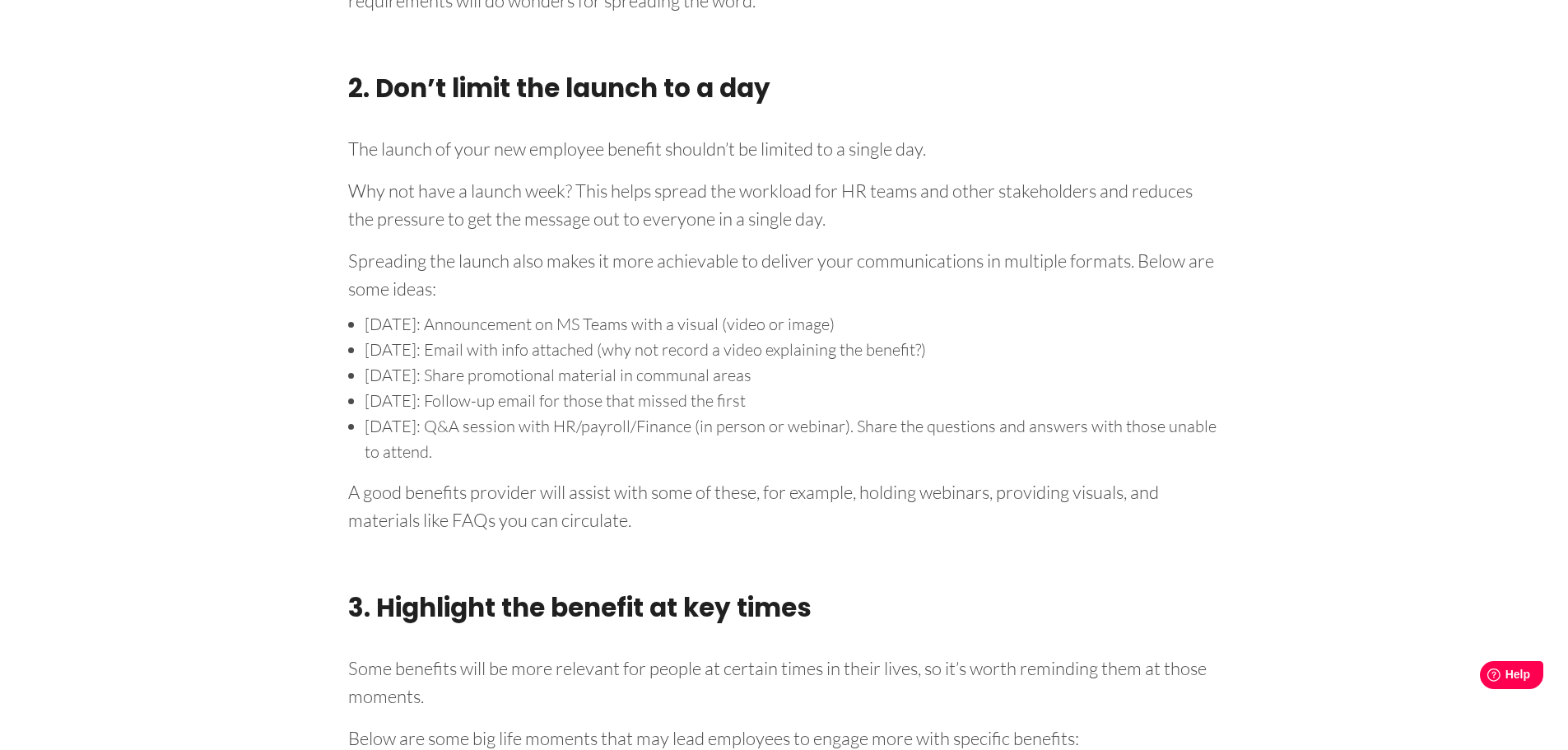
click at [833, 233] on p "Why not have a launch week? This helps spread the workload for HR teams and oth…" at bounding box center [784, 201] width 873 height 61
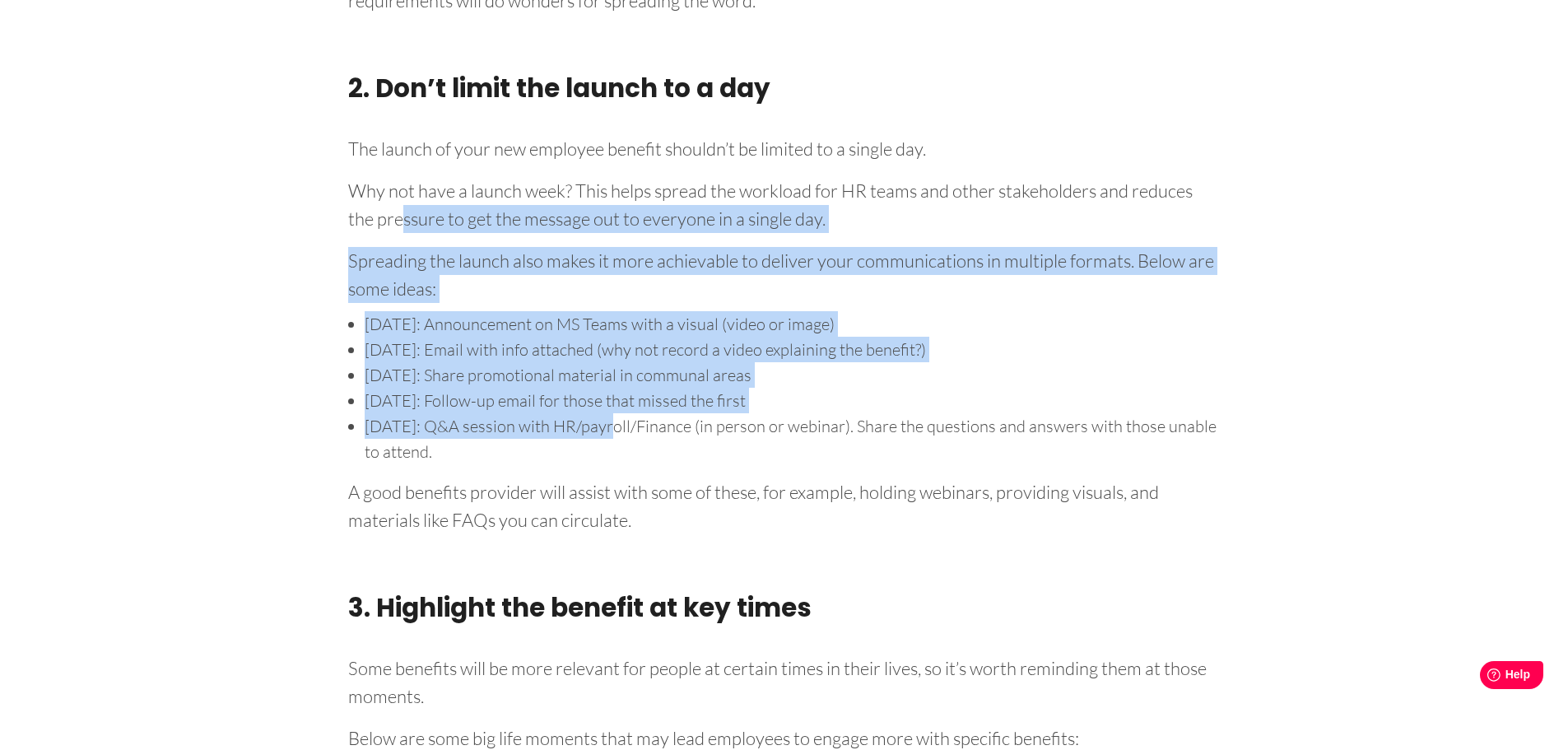
drag, startPoint x: 401, startPoint y: 243, endPoint x: 605, endPoint y: 460, distance: 297.8
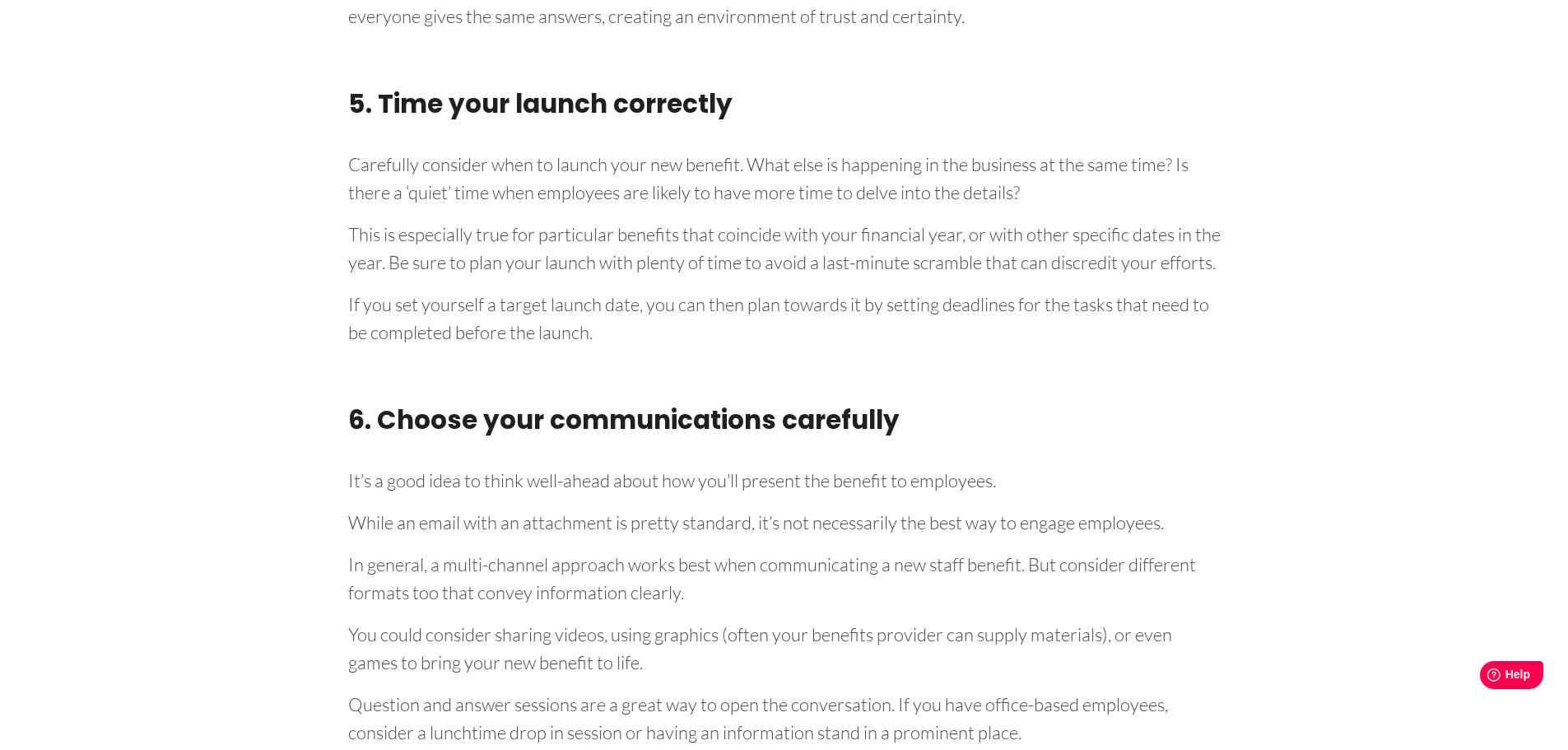
scroll to position [3943, 0]
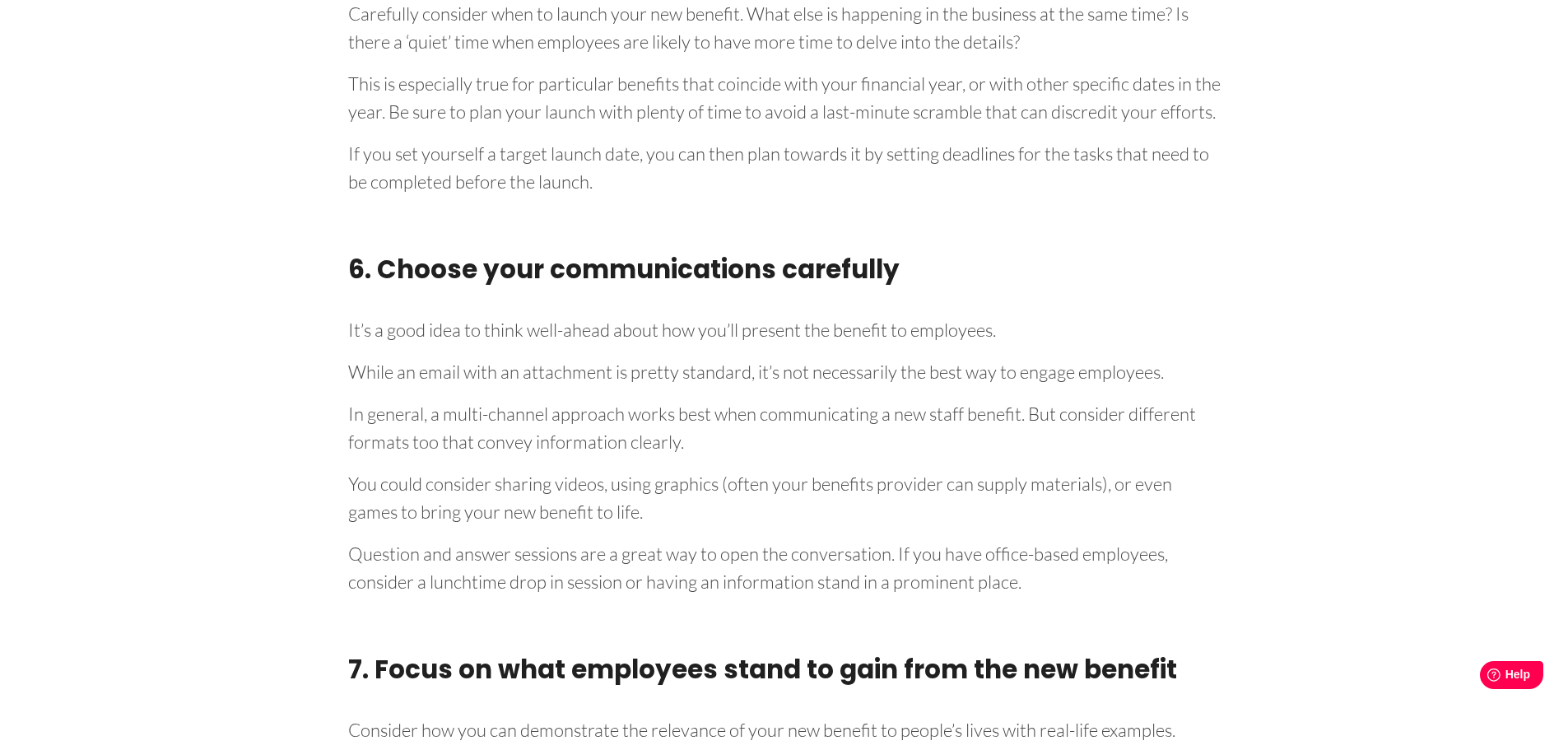
click at [845, 443] on p "In general, a multi-channel approach works best when communicating a new staff …" at bounding box center [784, 425] width 873 height 61
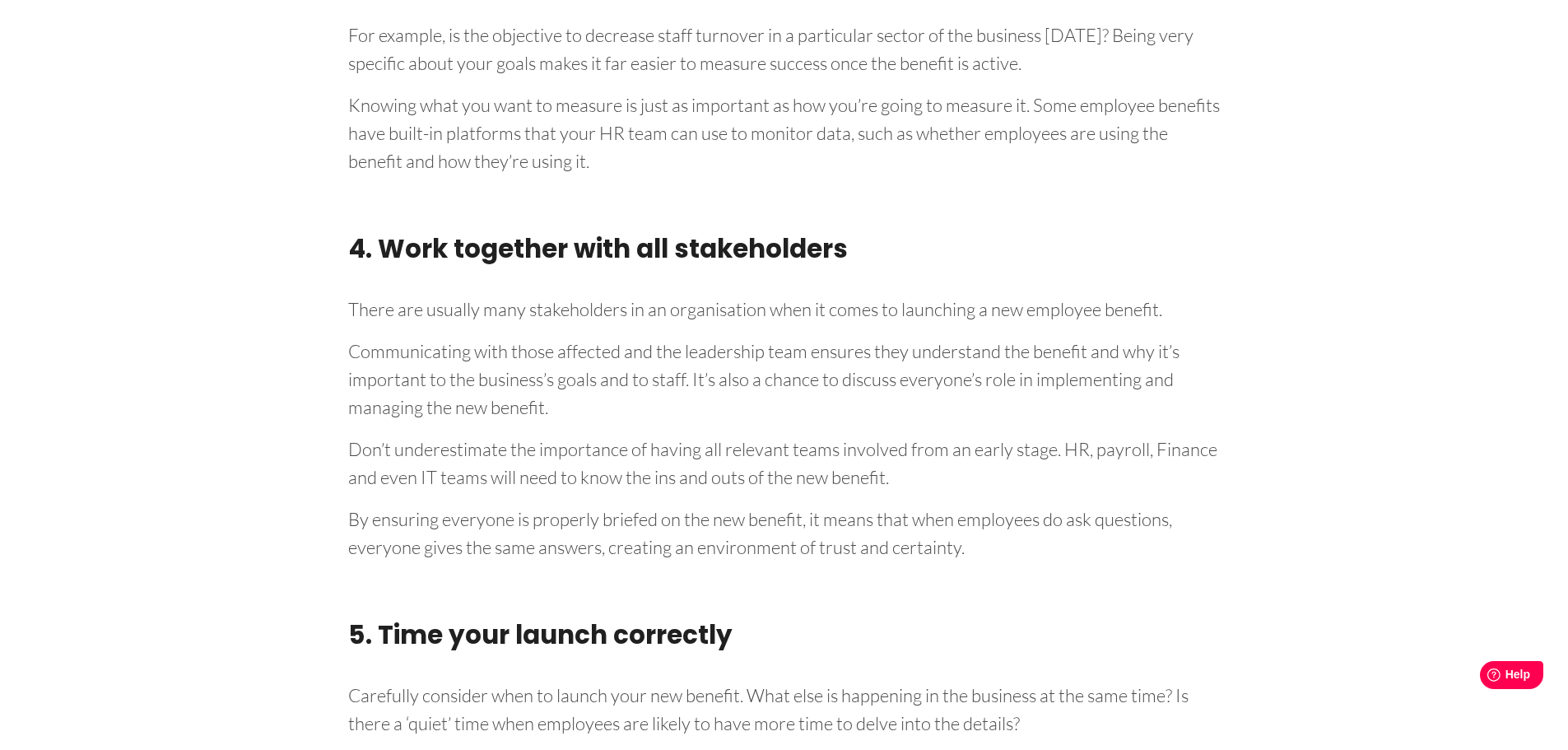
scroll to position [3203, 0]
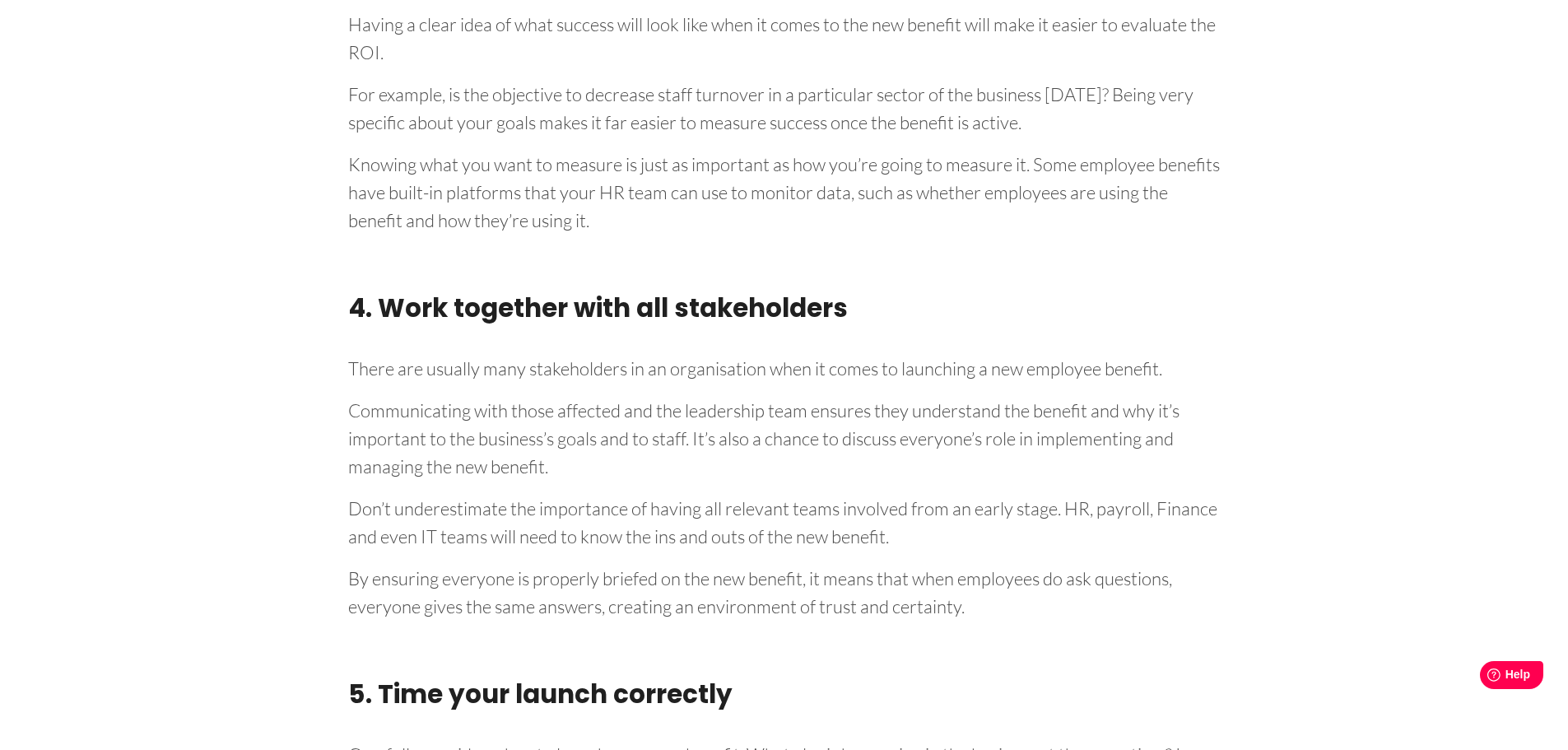
drag, startPoint x: 409, startPoint y: 411, endPoint x: 600, endPoint y: 468, distance: 199.3
click at [600, 468] on p "Communicating with those affected and the leadership team ensures they understa…" at bounding box center [784, 435] width 873 height 90
click at [665, 593] on p "By ensuring everyone is properly briefed on the new benefit, it means that when…" at bounding box center [784, 589] width 873 height 61
drag, startPoint x: 776, startPoint y: 584, endPoint x: 1003, endPoint y: 590, distance: 227.1
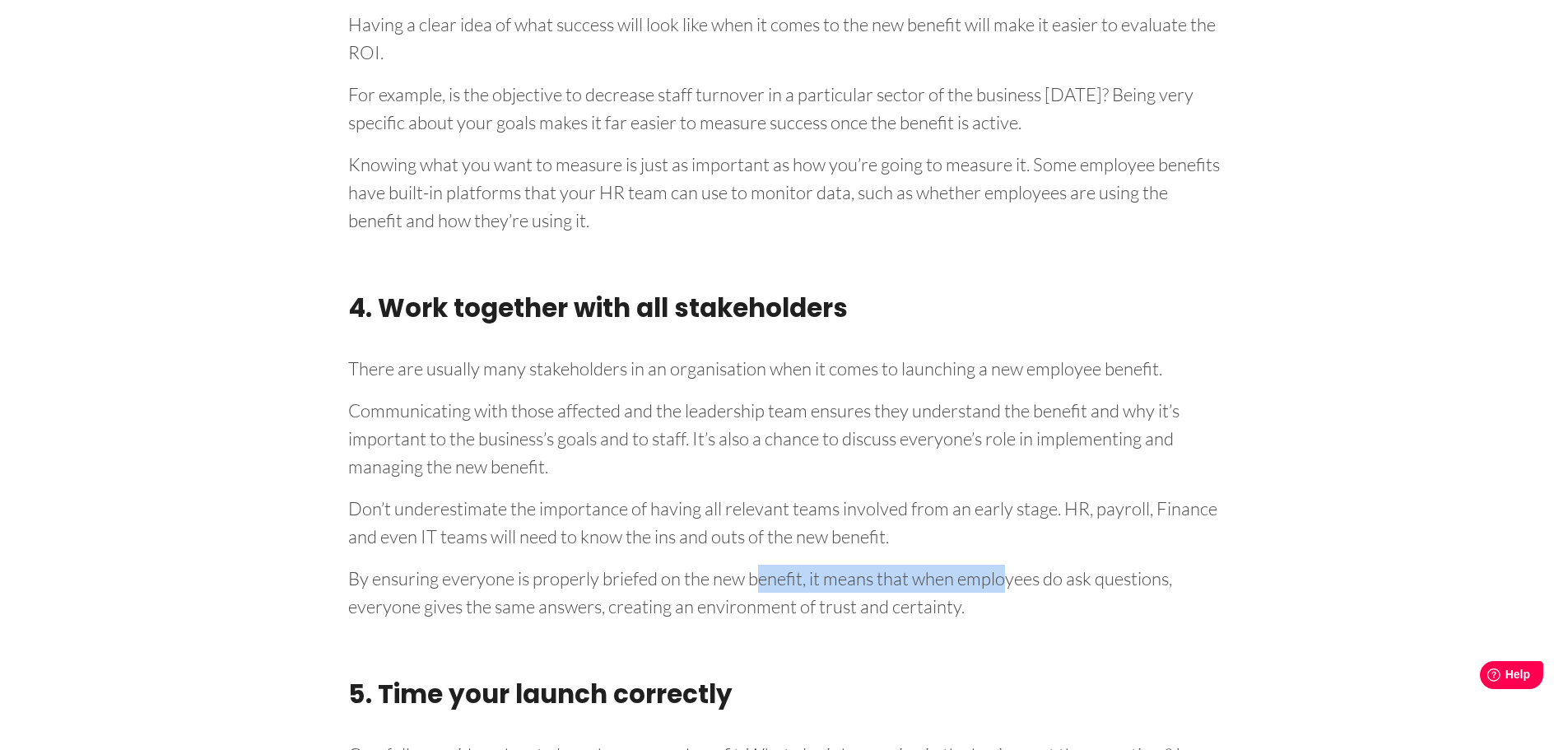
click at [1003, 587] on p "By ensuring everyone is properly briefed on the new benefit, it means that when…" at bounding box center [784, 589] width 873 height 61
click at [1002, 596] on p "By ensuring everyone is properly briefed on the new benefit, it means that when…" at bounding box center [784, 589] width 873 height 61
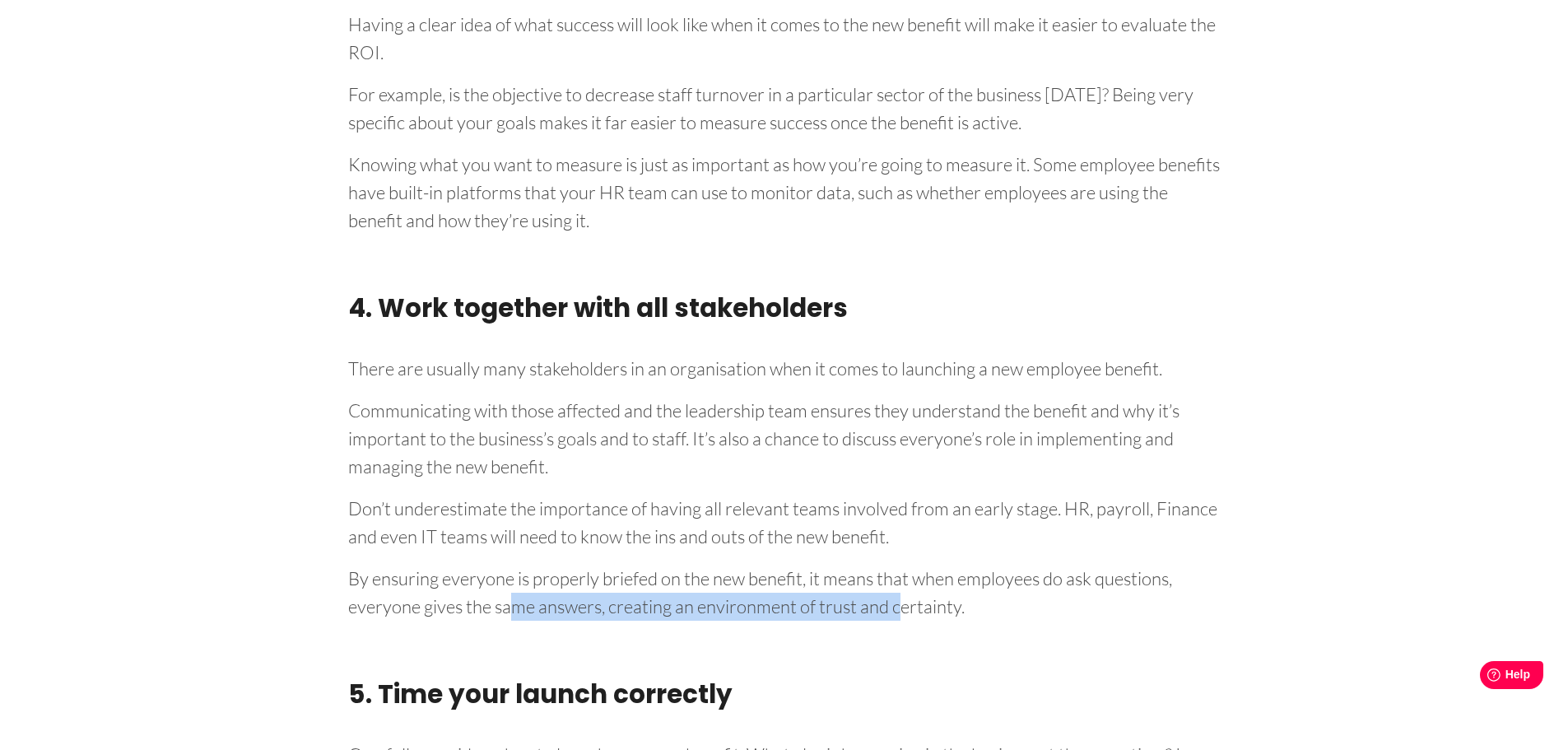
drag, startPoint x: 507, startPoint y: 599, endPoint x: 914, endPoint y: 602, distance: 407.0
click at [909, 603] on p "By ensuring everyone is properly briefed on the new benefit, it means that when…" at bounding box center [784, 589] width 873 height 61
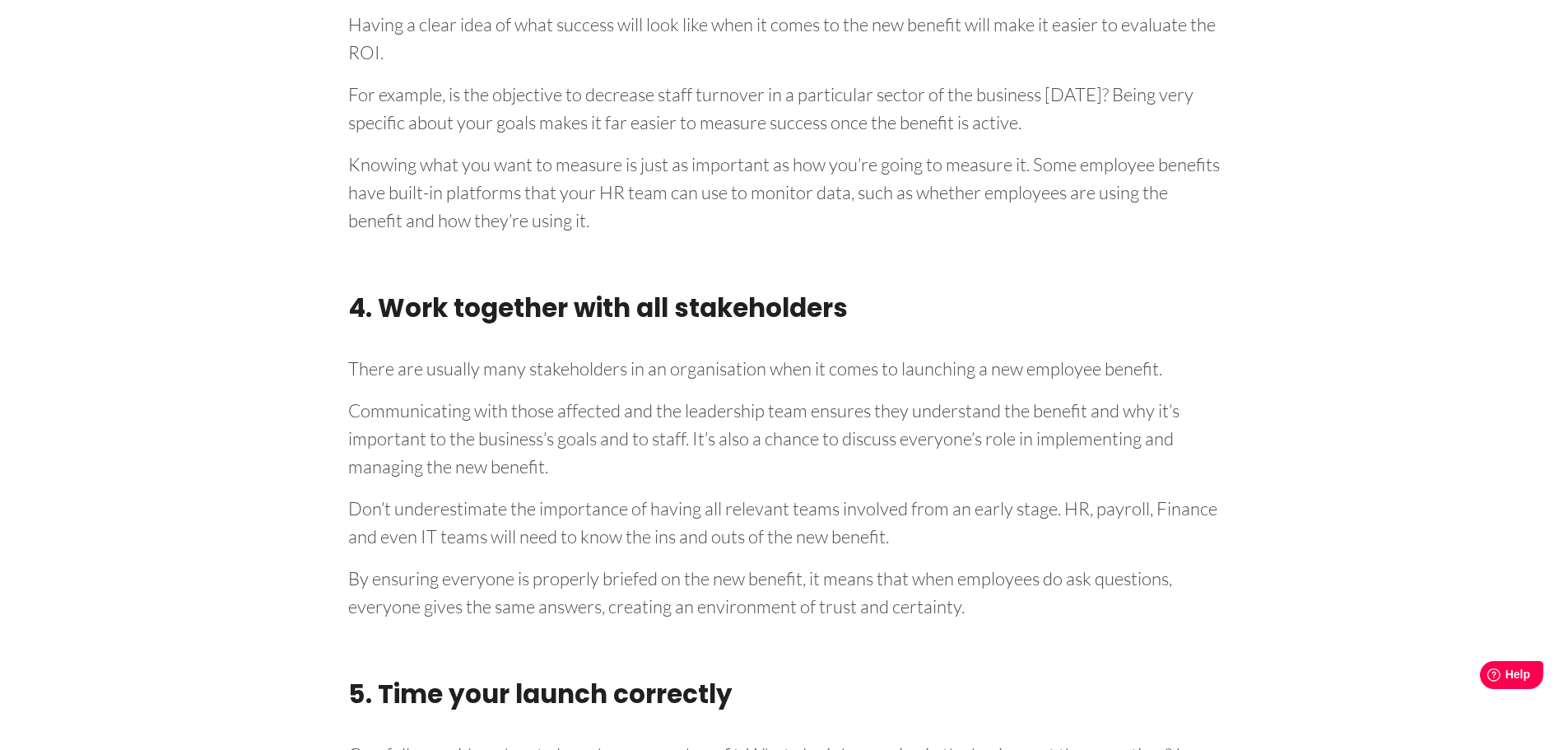
drag, startPoint x: 935, startPoint y: 602, endPoint x: 951, endPoint y: 601, distance: 16.0
click at [936, 602] on p "By ensuring everyone is properly briefed on the new benefit, it means that when…" at bounding box center [784, 589] width 873 height 61
click at [930, 543] on p "Don’t underestimate the importance of having all relevant teams involved from a…" at bounding box center [784, 519] width 873 height 61
drag, startPoint x: 593, startPoint y: 508, endPoint x: 970, endPoint y: 548, distance: 379.1
click at [932, 548] on p "Don’t underestimate the importance of having all relevant teams involved from a…" at bounding box center [784, 519] width 873 height 61
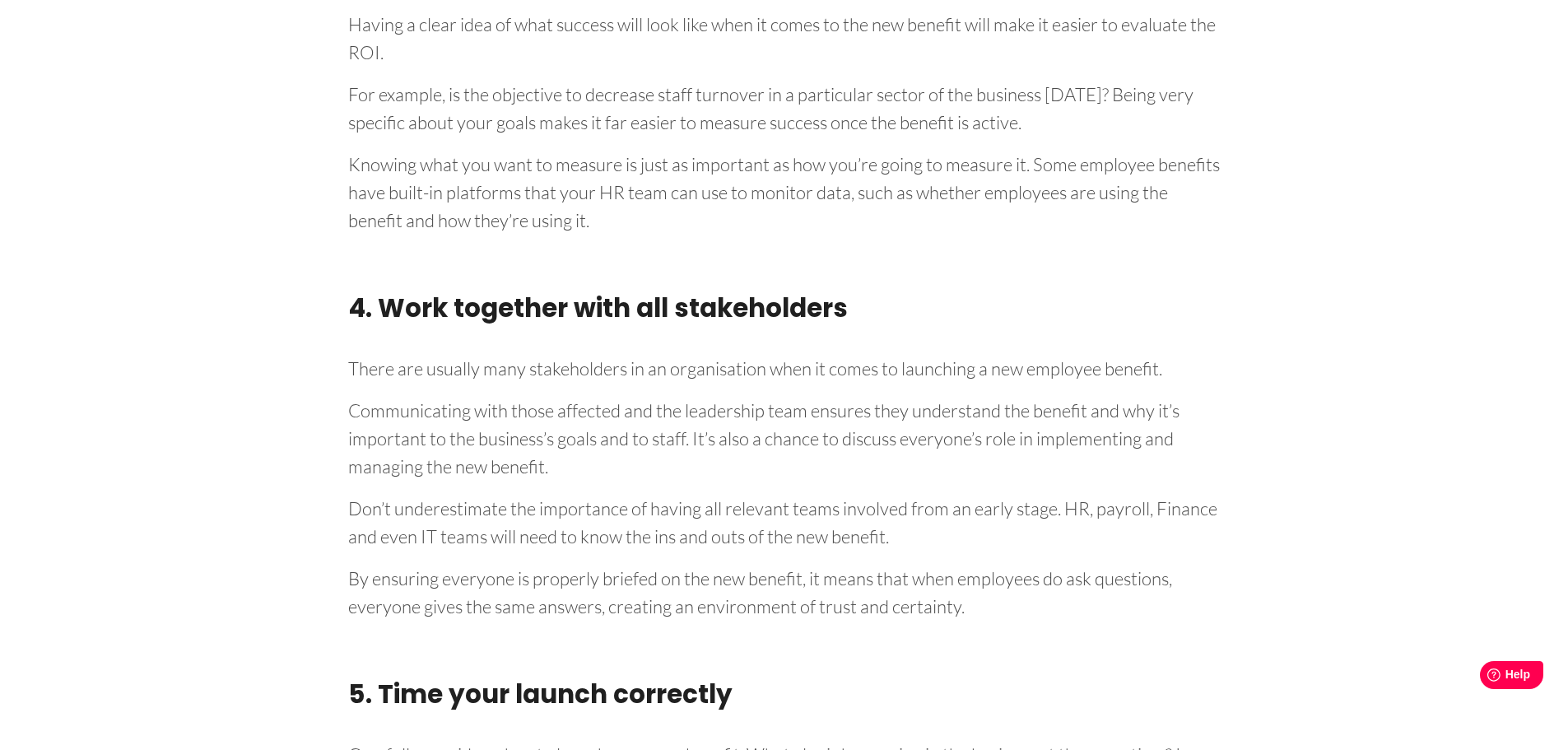
click at [977, 548] on p "Don’t underestimate the importance of having all relevant teams involved from a…" at bounding box center [784, 519] width 873 height 61
drag, startPoint x: 722, startPoint y: 399, endPoint x: 891, endPoint y: 418, distance: 170.1
click at [891, 416] on p "Communicating with those affected and the leadership team ensures they understa…" at bounding box center [784, 435] width 873 height 90
click at [905, 442] on p "Communicating with those affected and the leadership team ensures they understa…" at bounding box center [784, 435] width 873 height 90
drag, startPoint x: 503, startPoint y: 442, endPoint x: 659, endPoint y: 448, distance: 156.1
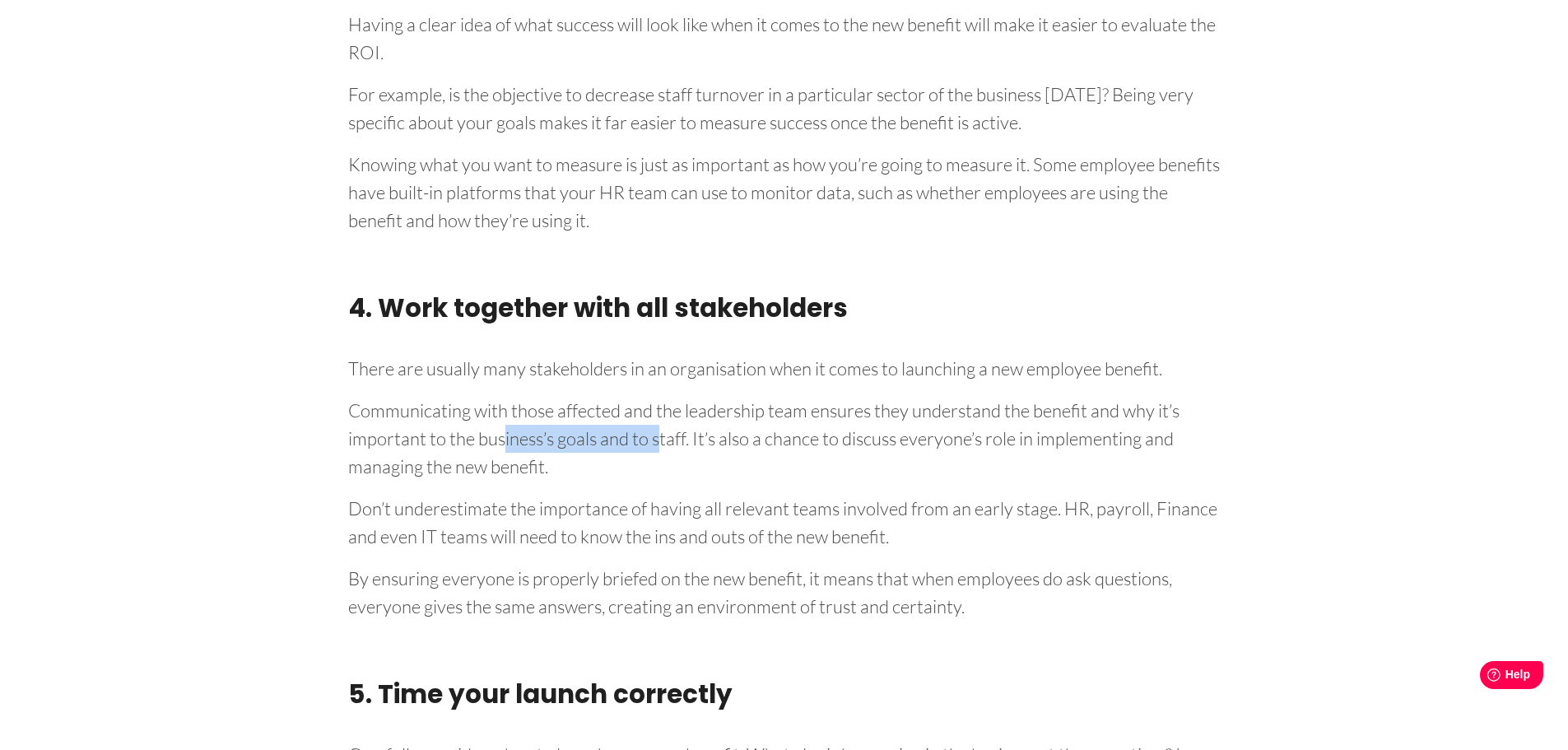
click at [659, 448] on p "Communicating with those affected and the leadership team ensures they understa…" at bounding box center [784, 435] width 873 height 90
click at [674, 466] on p "Communicating with those affected and the leadership team ensures they understa…" at bounding box center [784, 435] width 873 height 90
click at [930, 436] on p "Communicating with those affected and the leadership team ensures they understa…" at bounding box center [784, 435] width 873 height 90
